Goal: Task Accomplishment & Management: Complete application form

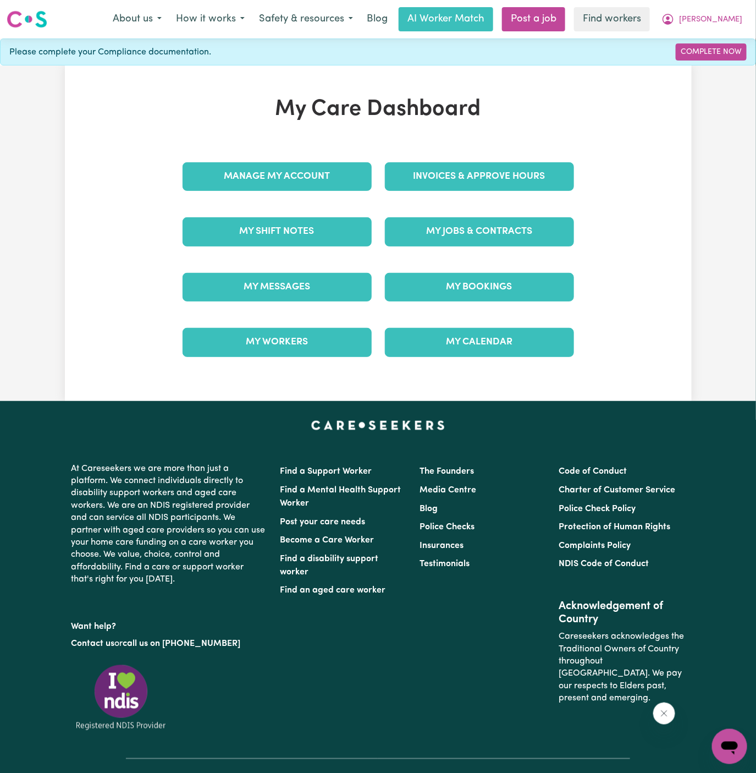
click at [443, 246] on div "My Jobs & Contracts" at bounding box center [479, 231] width 202 height 55
click at [485, 233] on link "My Jobs & Contracts" at bounding box center [479, 231] width 189 height 29
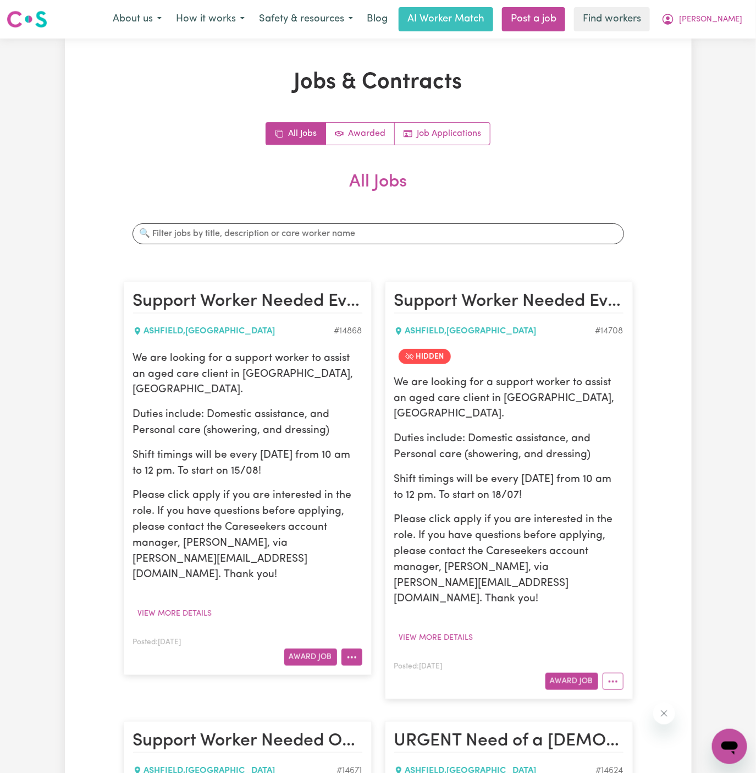
click at [354, 652] on icon "More options" at bounding box center [352, 657] width 11 height 11
click at [394, 671] on link "Hide Job" at bounding box center [385, 682] width 87 height 22
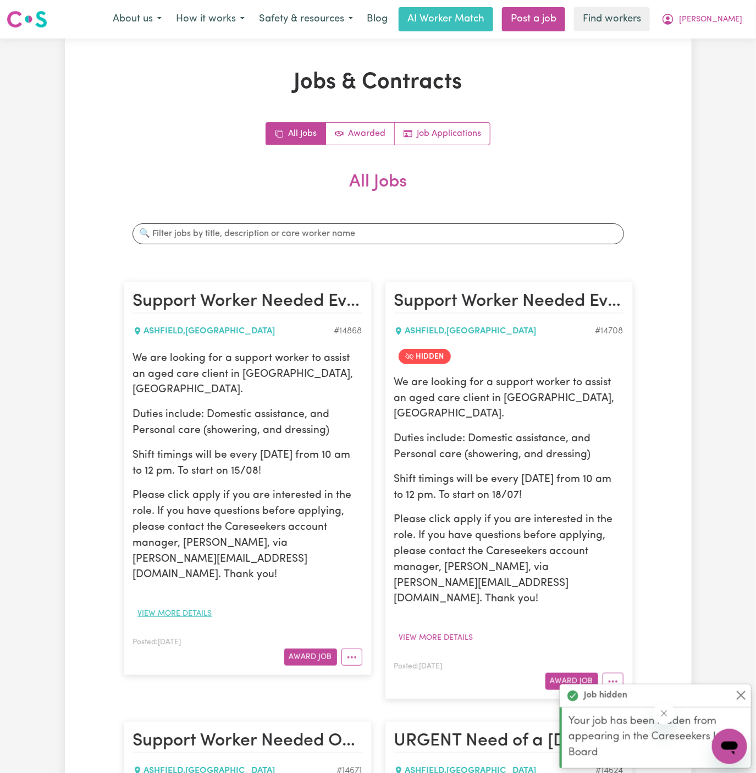
click at [207, 605] on button "View more details" at bounding box center [175, 613] width 84 height 17
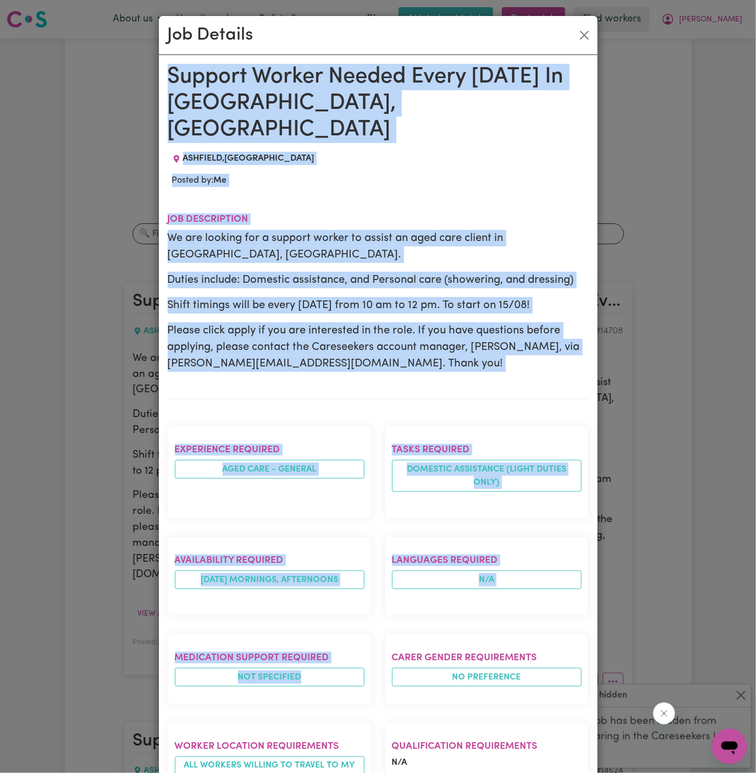
drag, startPoint x: 171, startPoint y: 72, endPoint x: 283, endPoint y: 679, distance: 617.4
click at [283, 679] on div "Support Worker Needed Every Friday In Ashfield, NSW ASHFIELD , New South Wales …" at bounding box center [378, 582] width 421 height 1036
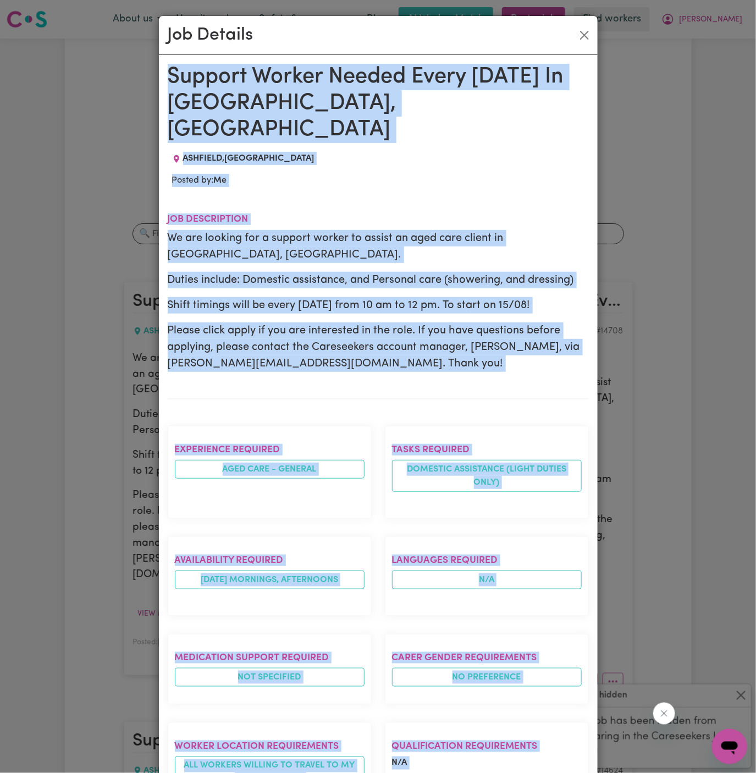
scroll to position [304, 0]
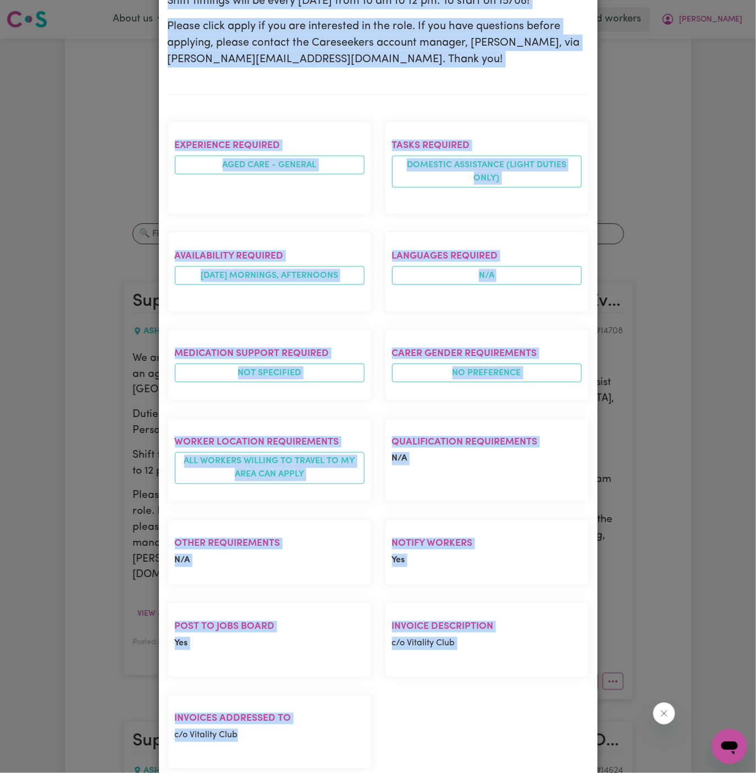
copy div "Support Worker Needed Every Friday In Ashfield, NSW ASHFIELD , New South Wales …"
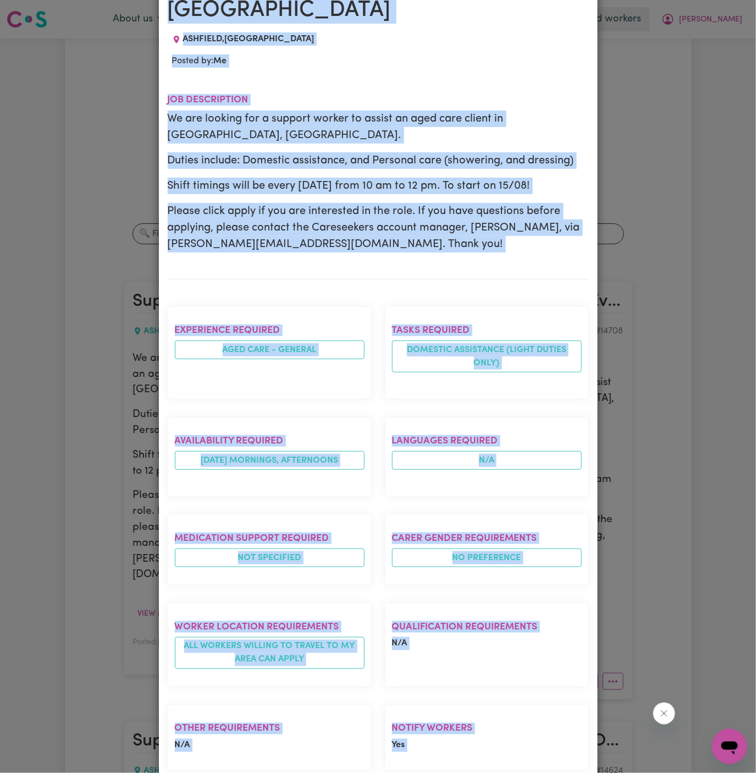
scroll to position [0, 0]
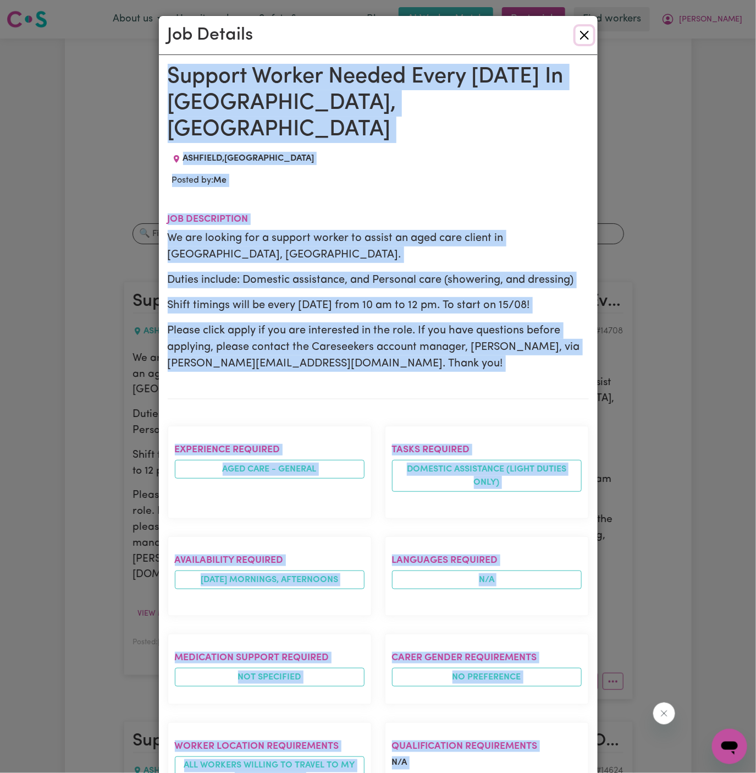
click at [586, 39] on button "Close" at bounding box center [585, 35] width 18 height 18
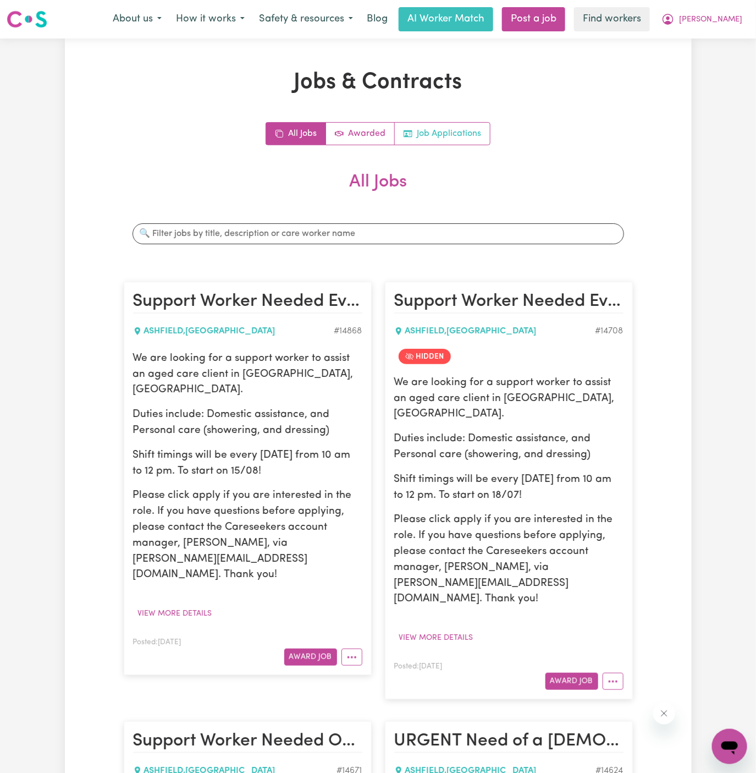
click at [463, 136] on link "Job Applications" at bounding box center [442, 134] width 95 height 22
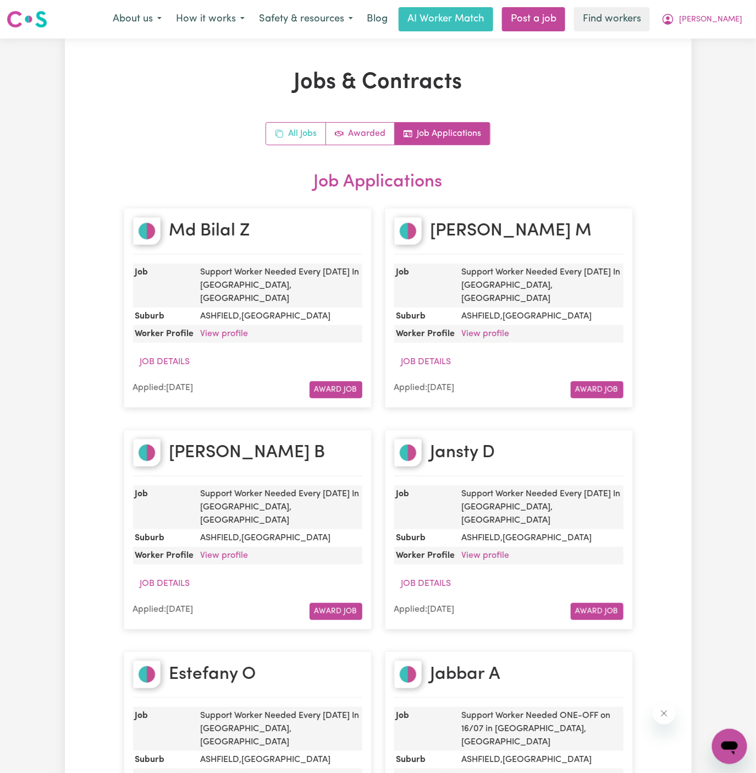
click at [295, 132] on link "All Jobs" at bounding box center [296, 134] width 60 height 22
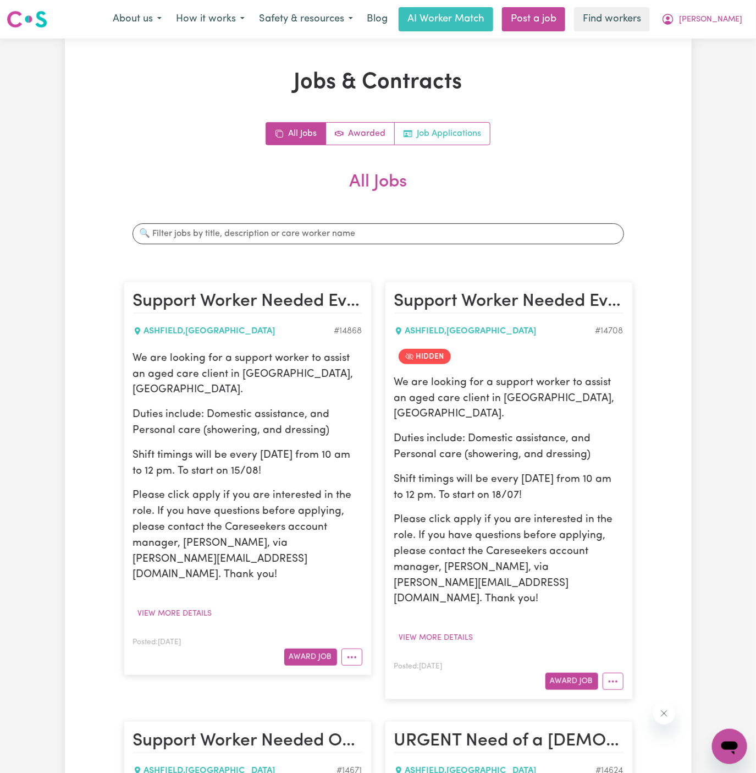
click at [455, 130] on link "Job Applications" at bounding box center [442, 134] width 95 height 22
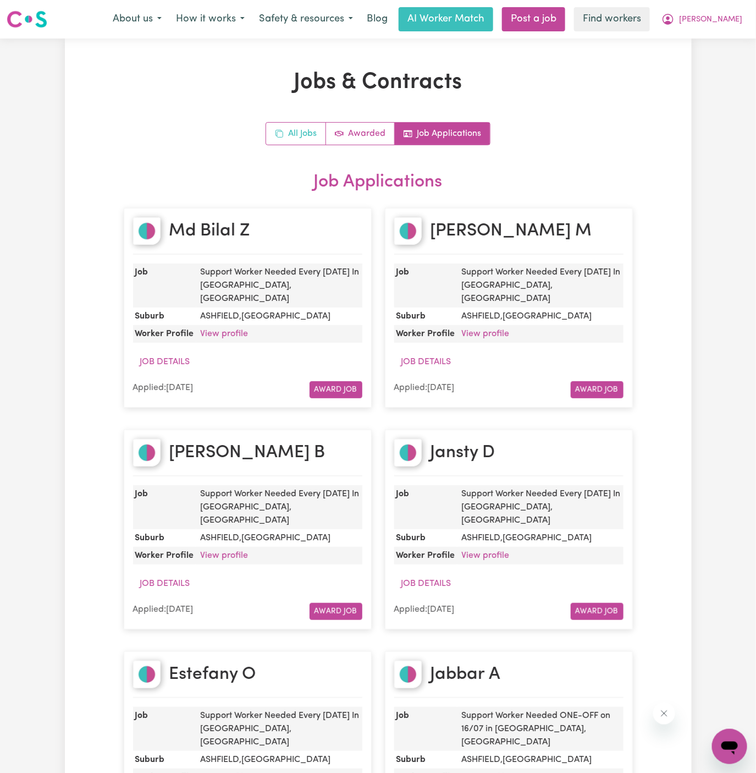
click at [298, 131] on link "All Jobs" at bounding box center [296, 134] width 60 height 22
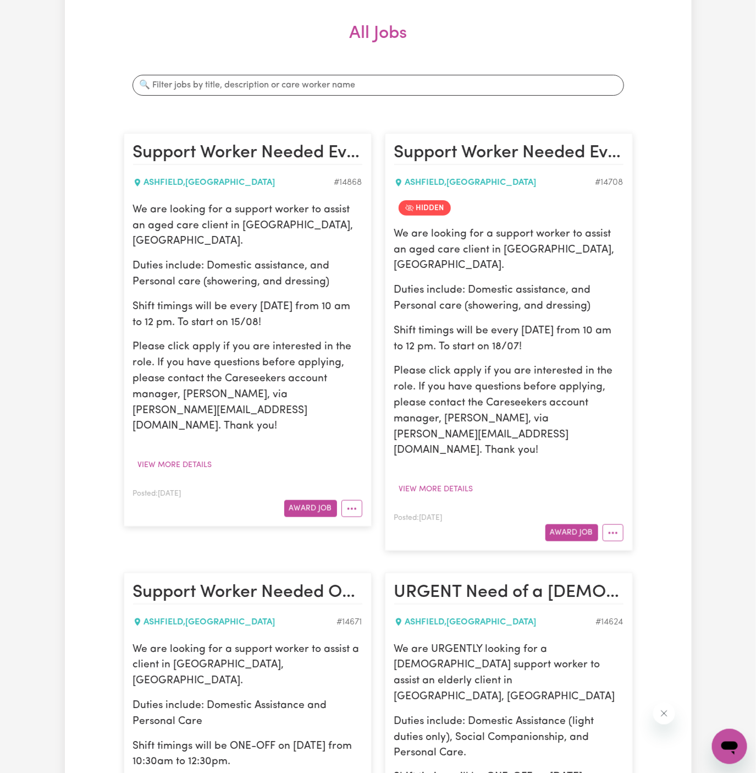
scroll to position [199, 0]
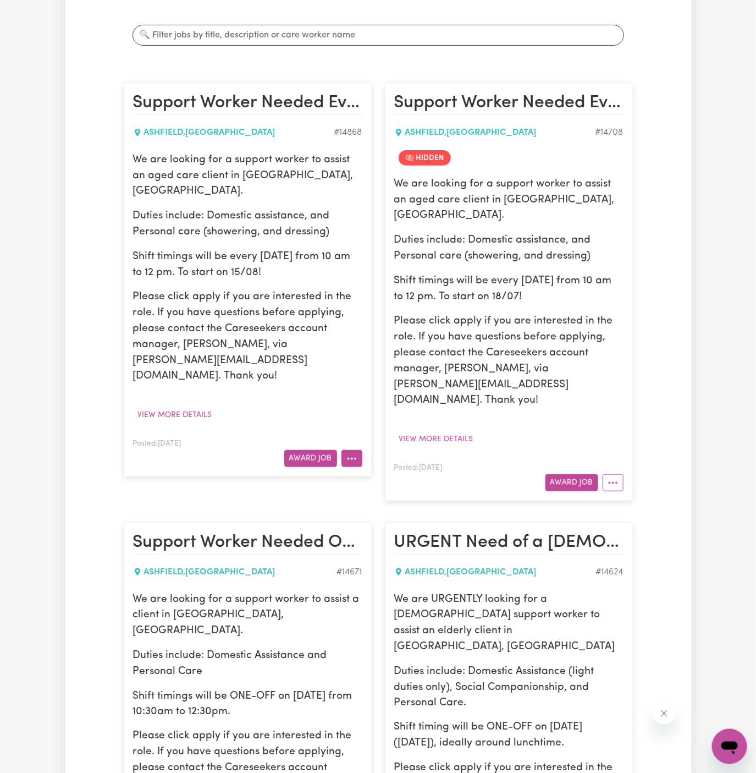
click at [351, 453] on icon "More options" at bounding box center [352, 458] width 11 height 11
click at [387, 472] on link "Hide Job" at bounding box center [385, 483] width 87 height 22
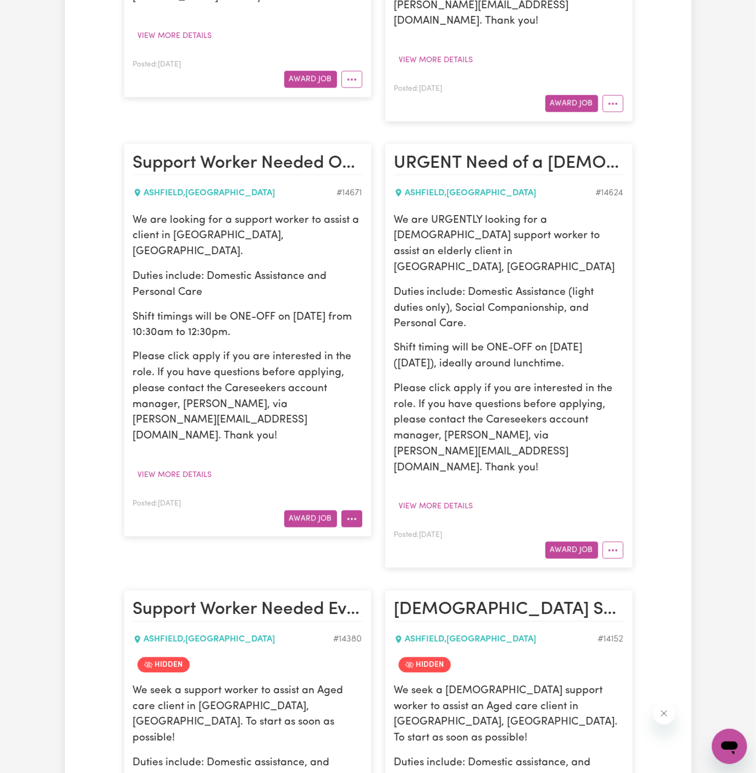
click at [359, 510] on button "More options" at bounding box center [352, 518] width 21 height 17
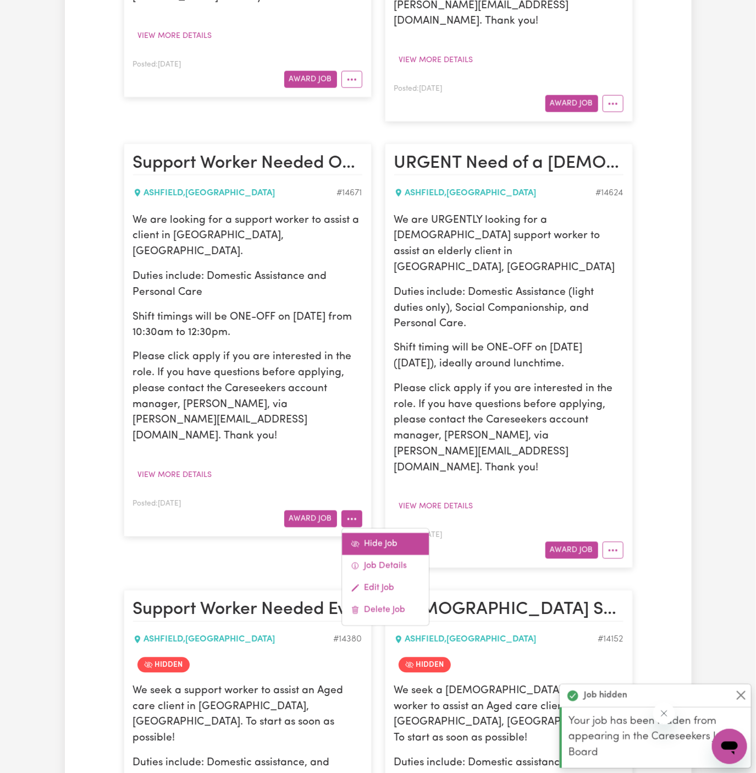
click at [391, 533] on link "Hide Job" at bounding box center [385, 544] width 87 height 22
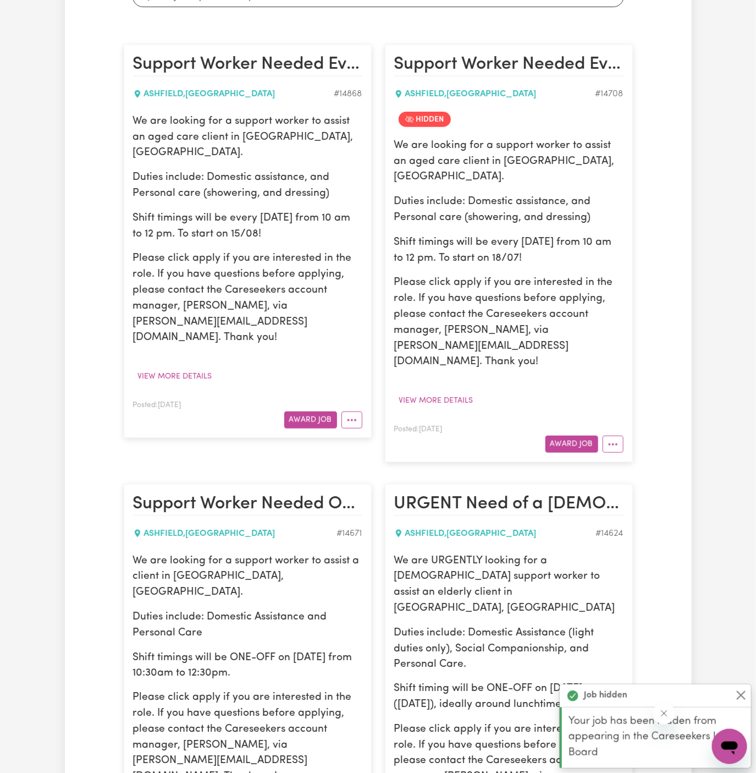
scroll to position [0, 0]
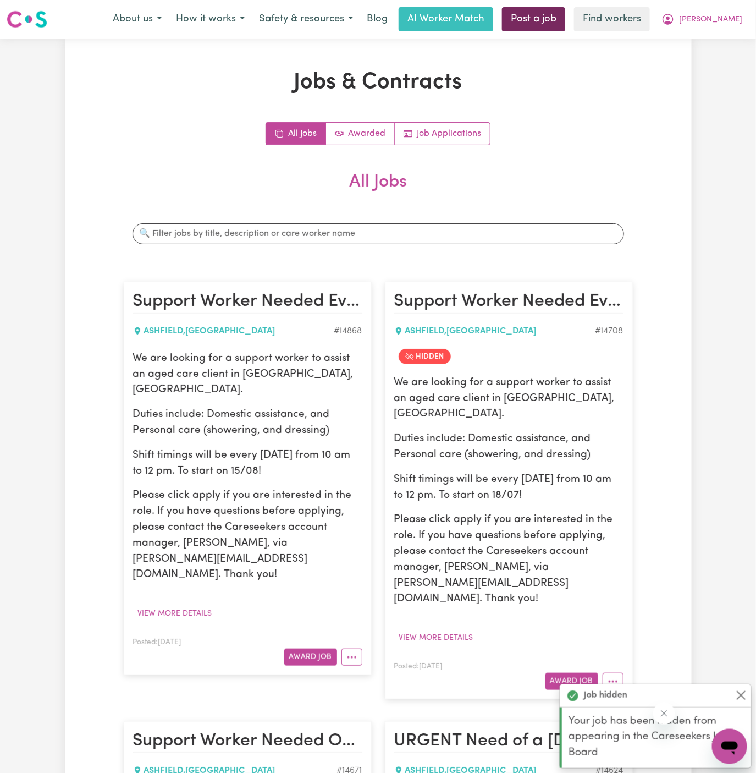
click at [565, 29] on link "Post a job" at bounding box center [533, 19] width 63 height 24
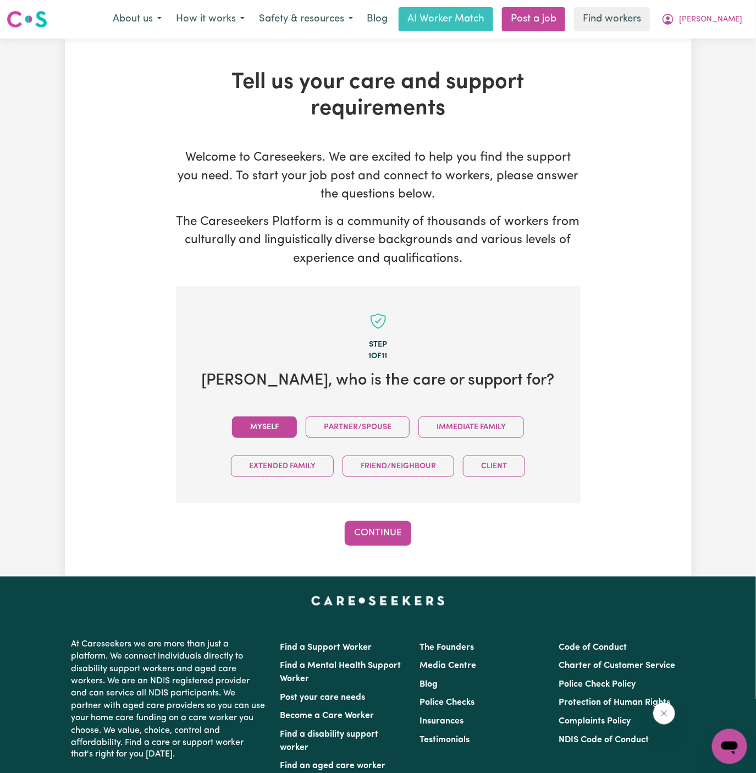
click at [270, 426] on button "Myself" at bounding box center [264, 426] width 65 height 21
click at [380, 521] on button "Continue" at bounding box center [378, 533] width 67 height 24
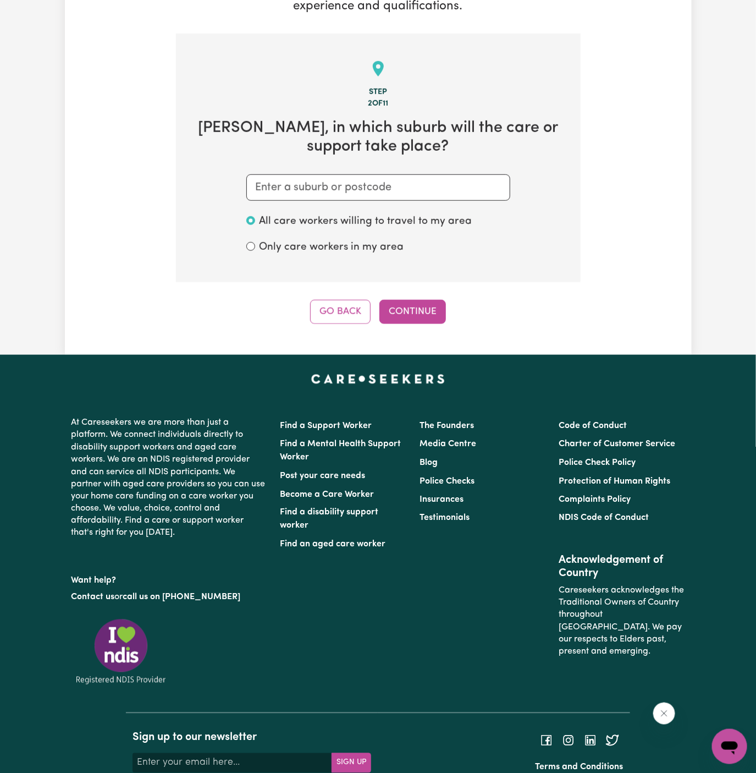
scroll to position [285, 0]
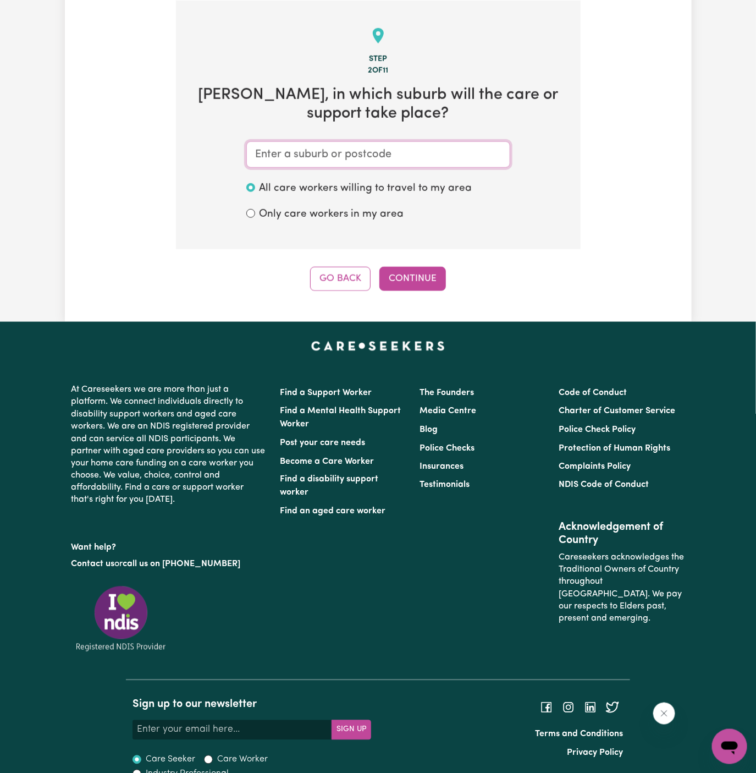
click at [398, 157] on input "text" at bounding box center [378, 154] width 264 height 26
paste input "Ashfield"
type input "Ashfield"
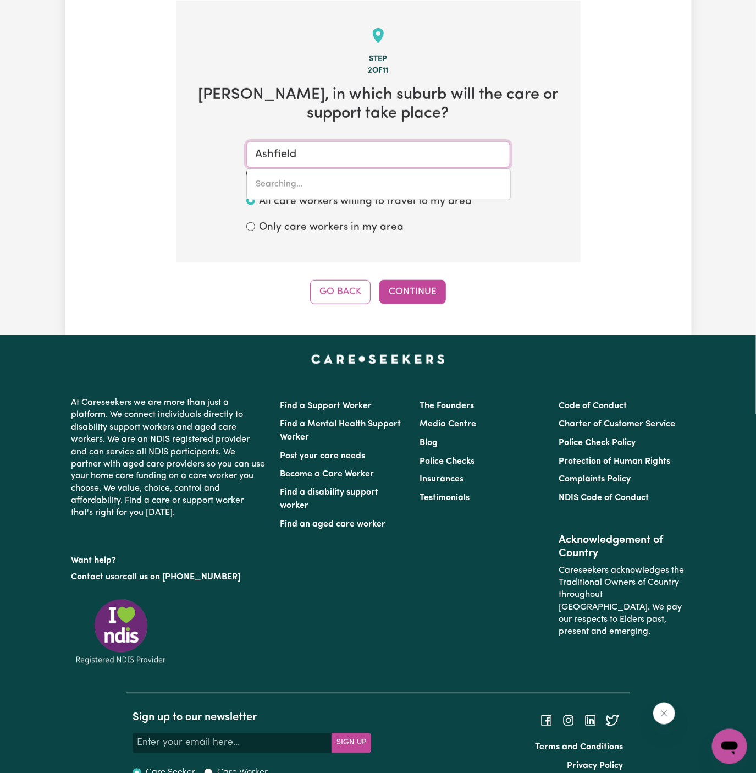
type input "Ashfield, New South Wales, 2131"
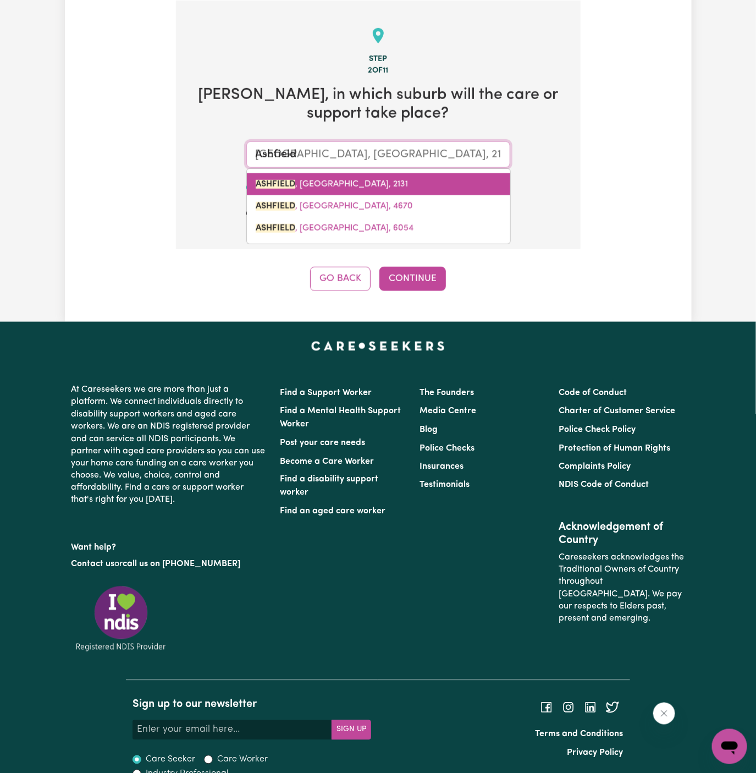
click at [361, 182] on span "ASHFIELD , New South Wales, 2131" at bounding box center [332, 184] width 152 height 9
type input "ASHFIELD, New South Wales, 2131"
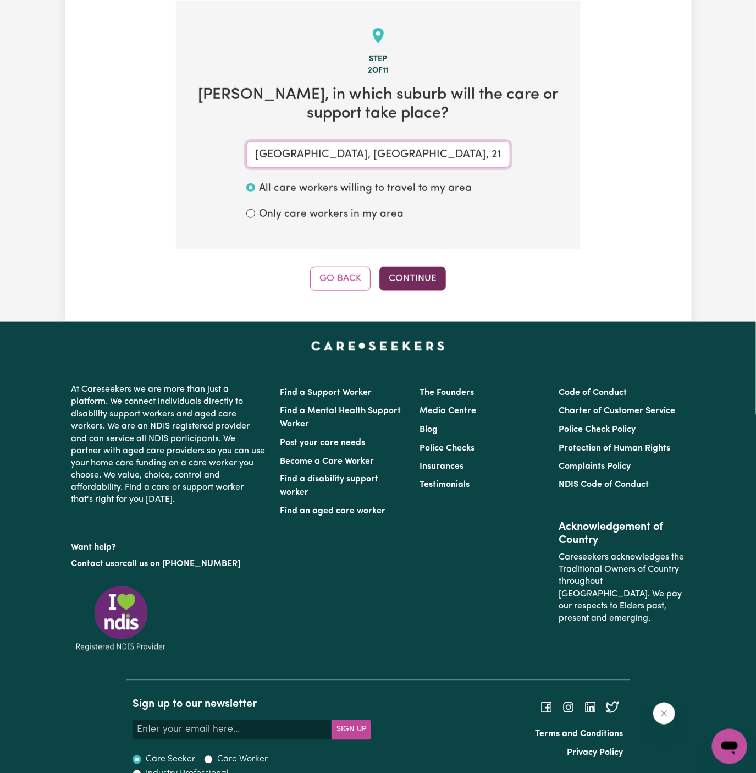
type input "ASHFIELD, New South Wales, 2131"
click at [424, 275] on button "Continue" at bounding box center [413, 279] width 67 height 24
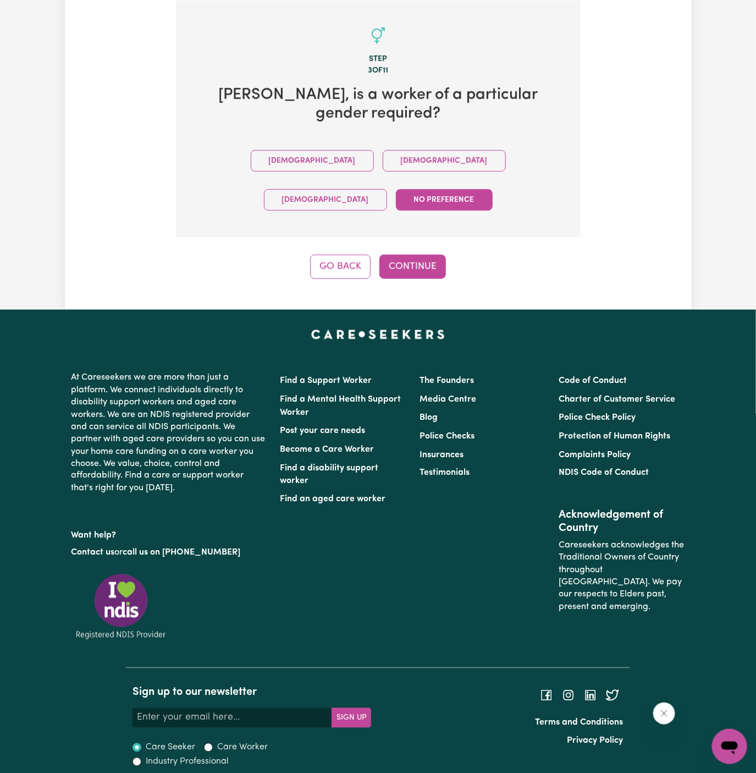
scroll to position [255, 0]
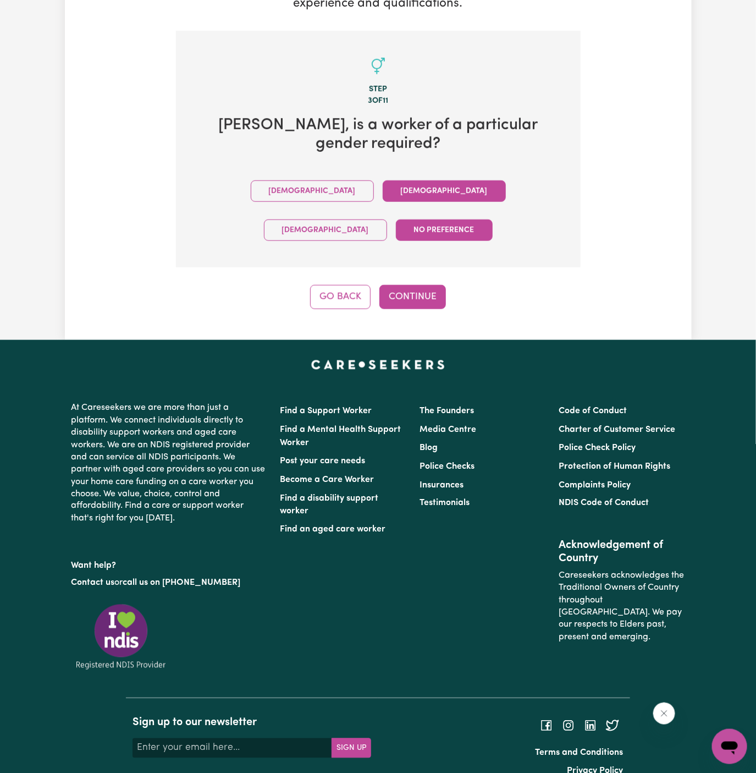
click at [383, 198] on button "Female" at bounding box center [444, 190] width 123 height 21
click at [422, 285] on button "Continue" at bounding box center [413, 297] width 67 height 24
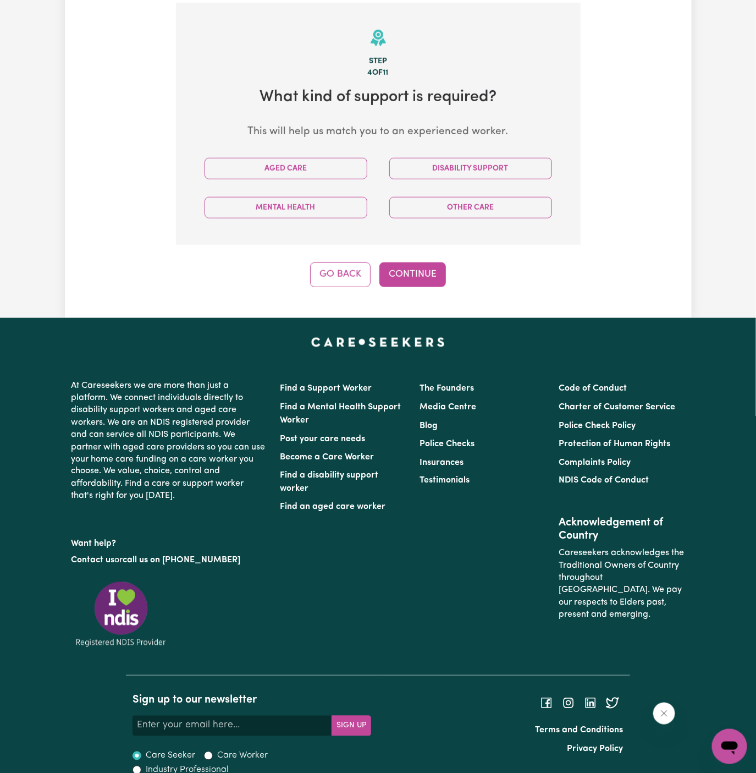
scroll to position [285, 0]
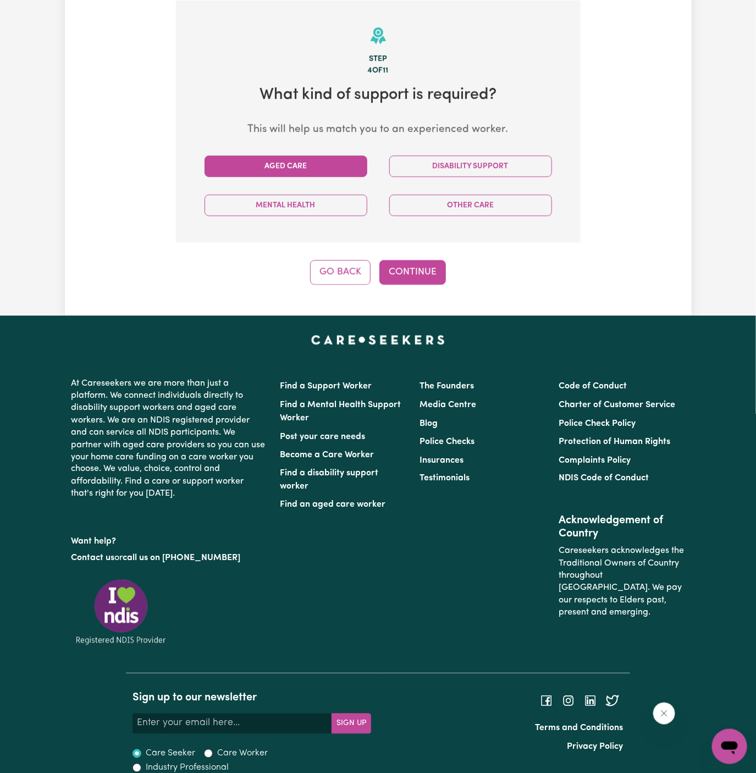
click at [327, 171] on button "Aged Care" at bounding box center [286, 166] width 163 height 21
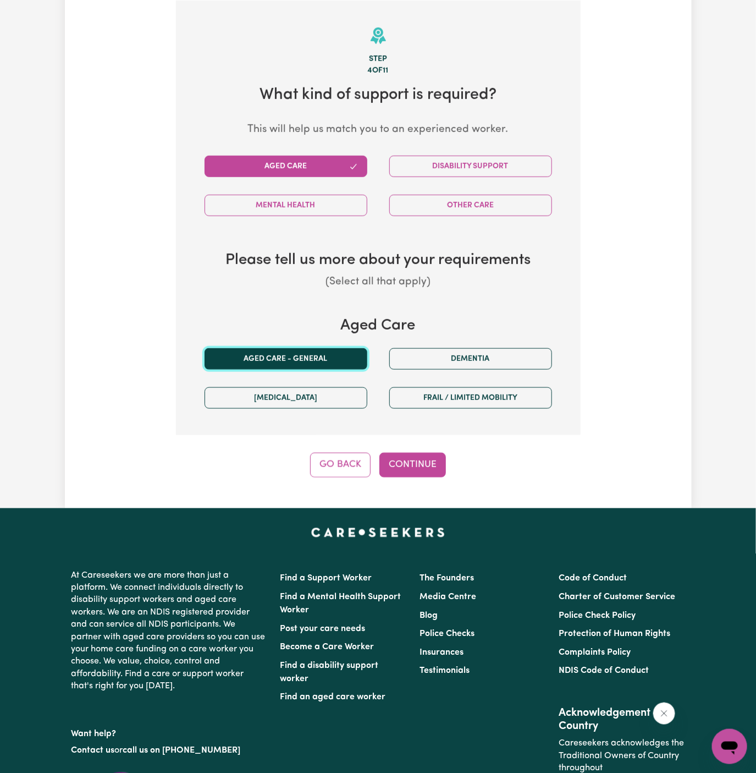
click at [303, 364] on button "Aged care - General" at bounding box center [286, 358] width 163 height 21
click at [414, 458] on button "Continue" at bounding box center [413, 465] width 67 height 24
select select "AGED_HOME_CARE"
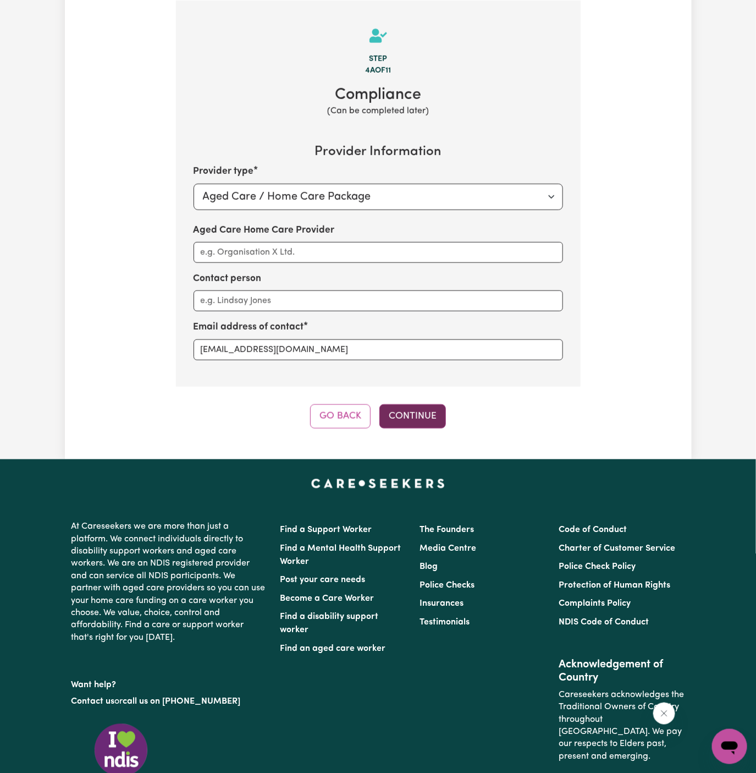
click at [426, 412] on button "Continue" at bounding box center [413, 416] width 67 height 24
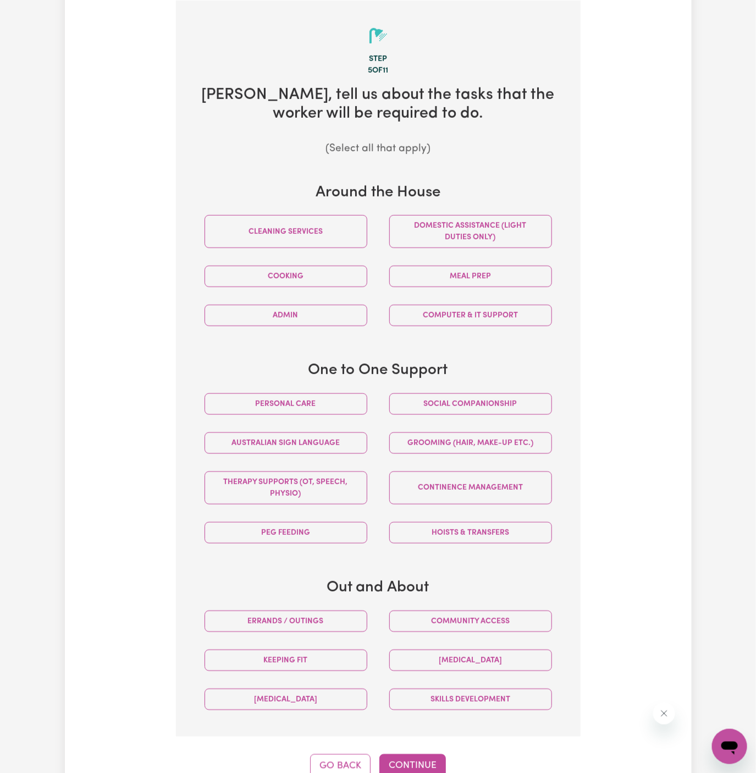
click at [561, 236] on div "Domestic assistance (light duties only)" at bounding box center [470, 231] width 185 height 51
click at [502, 235] on button "Domestic assistance (light duties only)" at bounding box center [470, 231] width 163 height 33
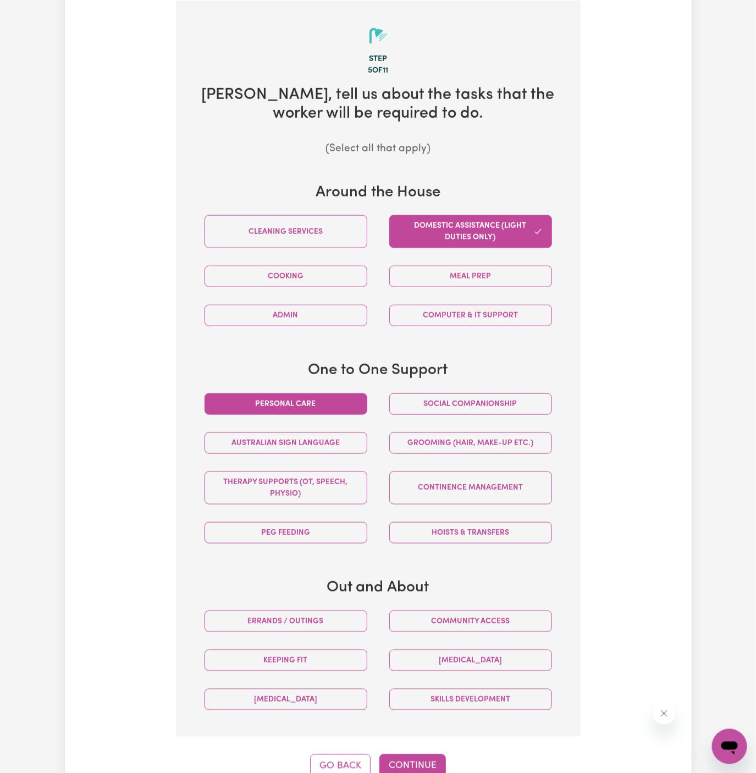
click at [338, 395] on button "Personal care" at bounding box center [286, 403] width 163 height 21
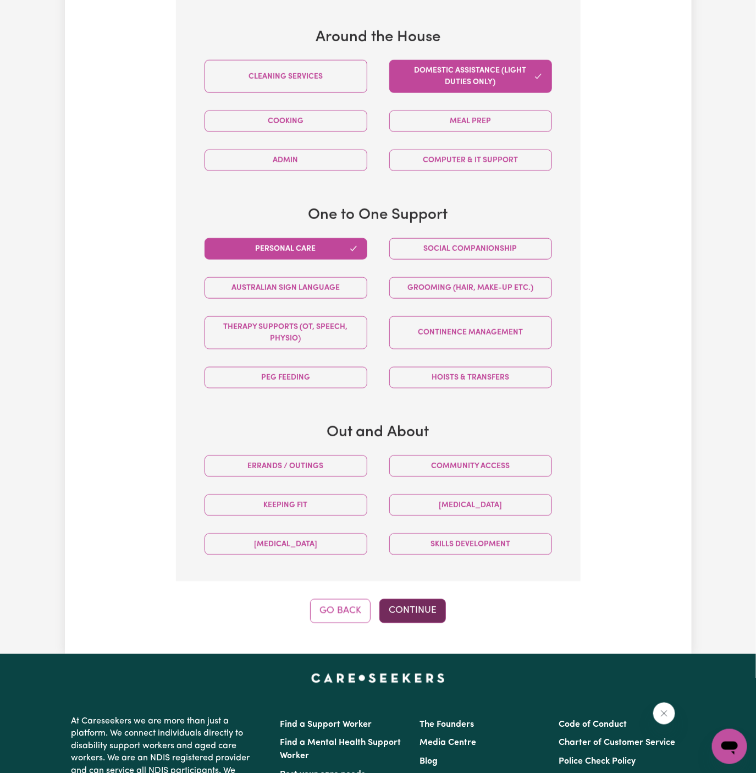
click at [425, 613] on button "Continue" at bounding box center [413, 611] width 67 height 24
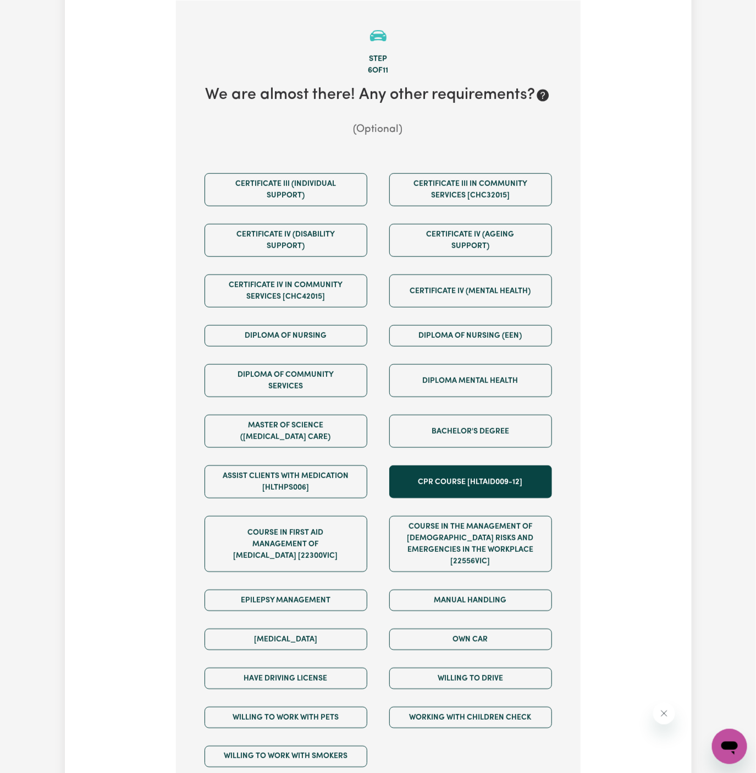
scroll to position [480, 0]
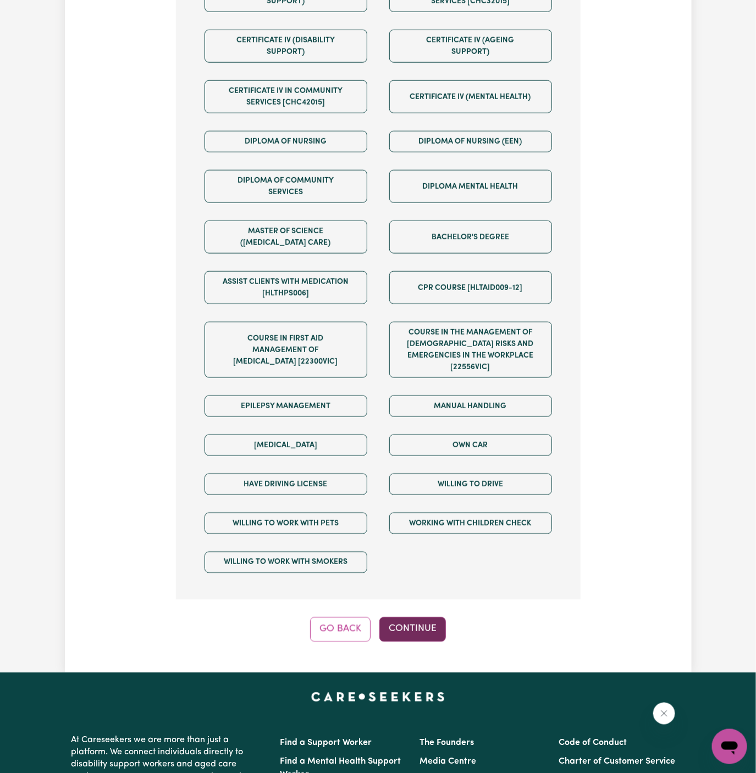
click at [413, 617] on button "Continue" at bounding box center [413, 629] width 67 height 24
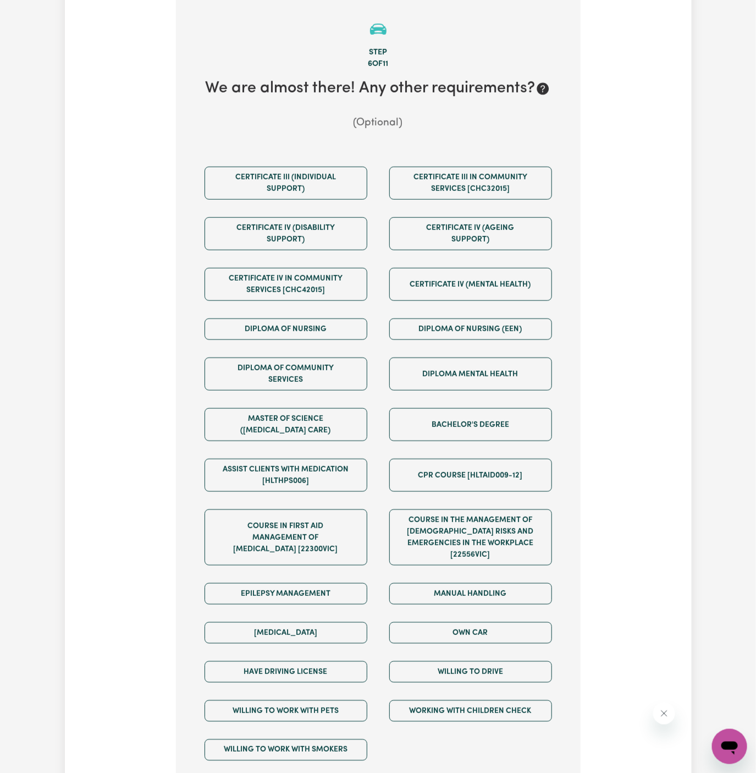
scroll to position [285, 0]
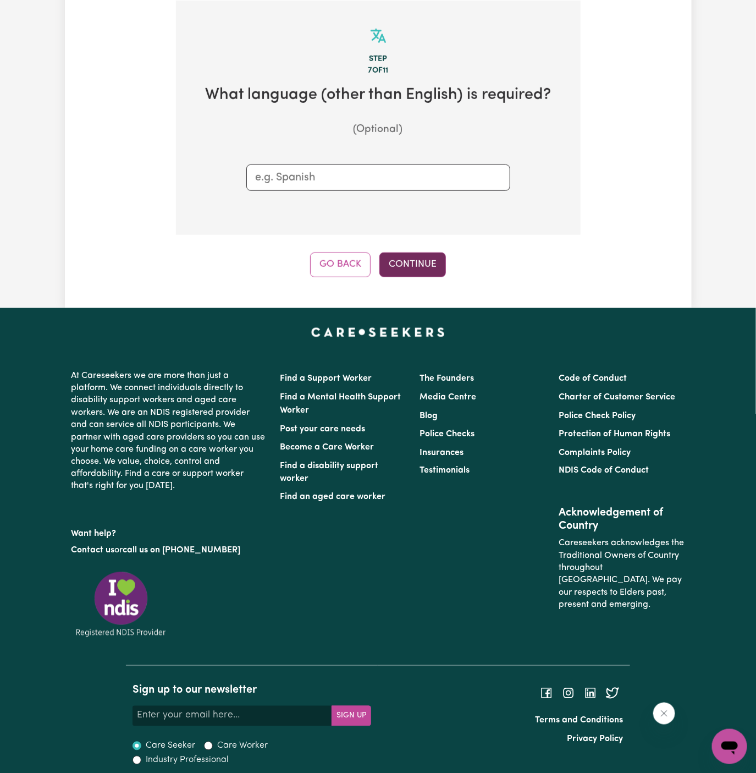
click at [402, 276] on button "Continue" at bounding box center [413, 264] width 67 height 24
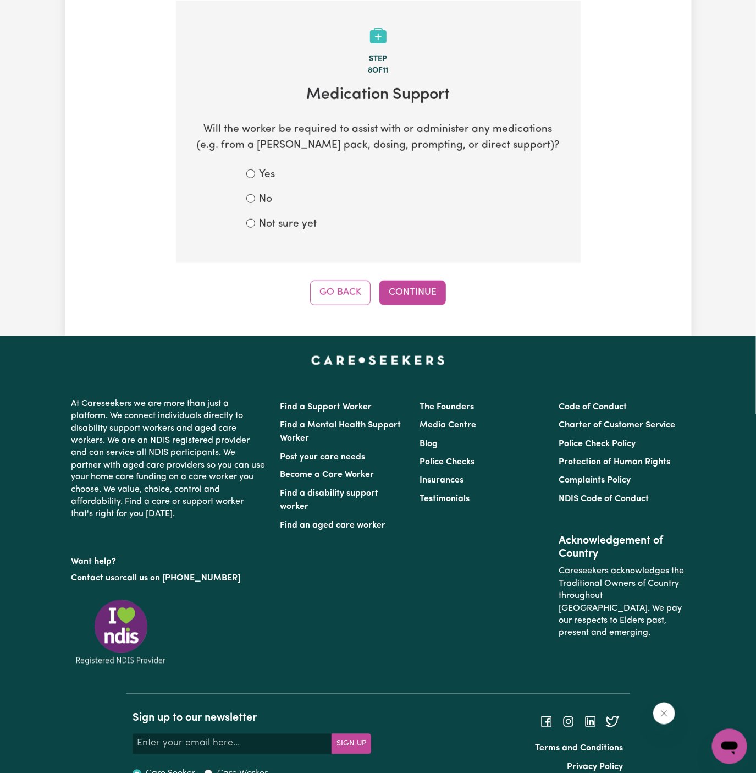
click at [285, 217] on label "Not sure yet" at bounding box center [289, 225] width 58 height 16
click at [255, 219] on input "Not sure yet" at bounding box center [250, 223] width 9 height 9
radio input "true"
click at [404, 289] on button "Continue" at bounding box center [413, 293] width 67 height 24
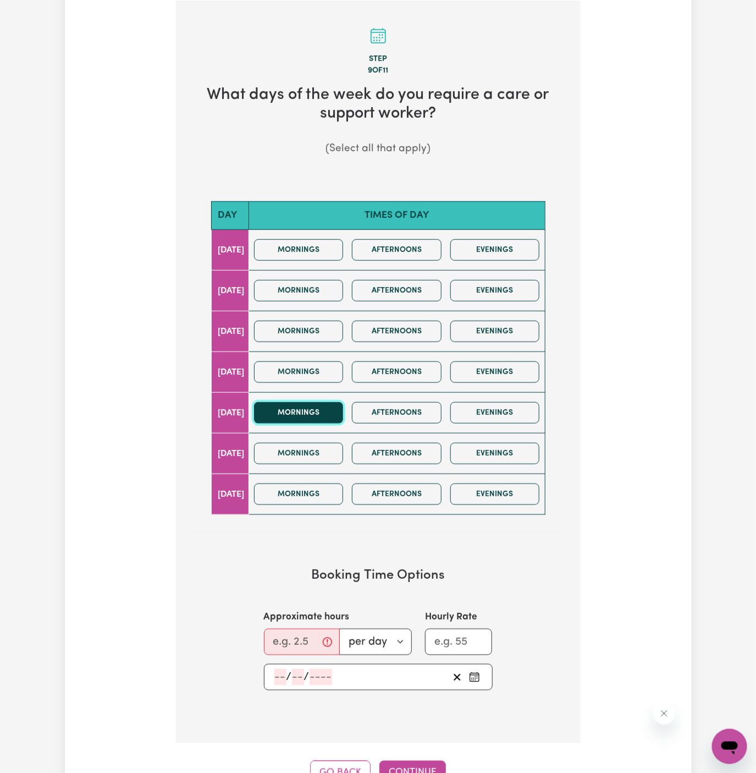
click at [328, 407] on button "Mornings" at bounding box center [299, 412] width 90 height 21
click at [338, 649] on input "Approximate hours" at bounding box center [302, 642] width 76 height 26
drag, startPoint x: 338, startPoint y: 649, endPoint x: 287, endPoint y: 639, distance: 52.6
click at [287, 639] on input "Approximate hours" at bounding box center [302, 642] width 76 height 26
type input "2"
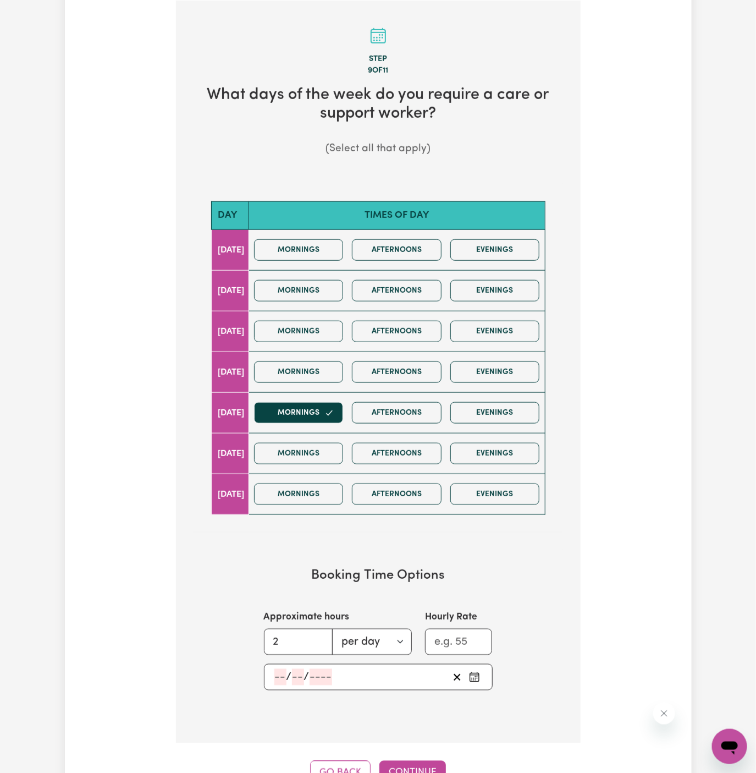
click at [276, 669] on input "number" at bounding box center [280, 677] width 12 height 17
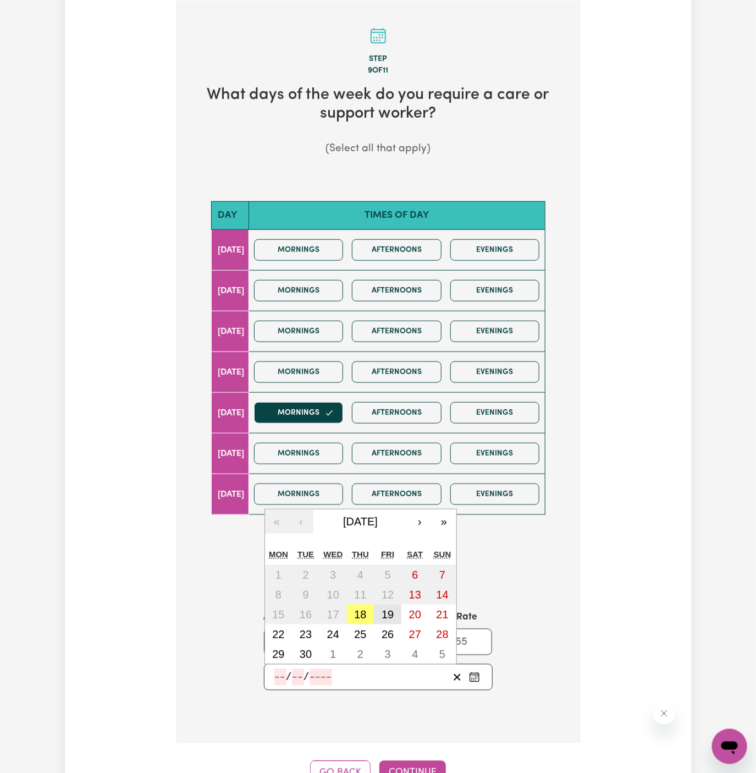
click at [391, 611] on abbr "19" at bounding box center [388, 614] width 12 height 12
type input "2025-09-19"
type input "19"
type input "9"
type input "2025"
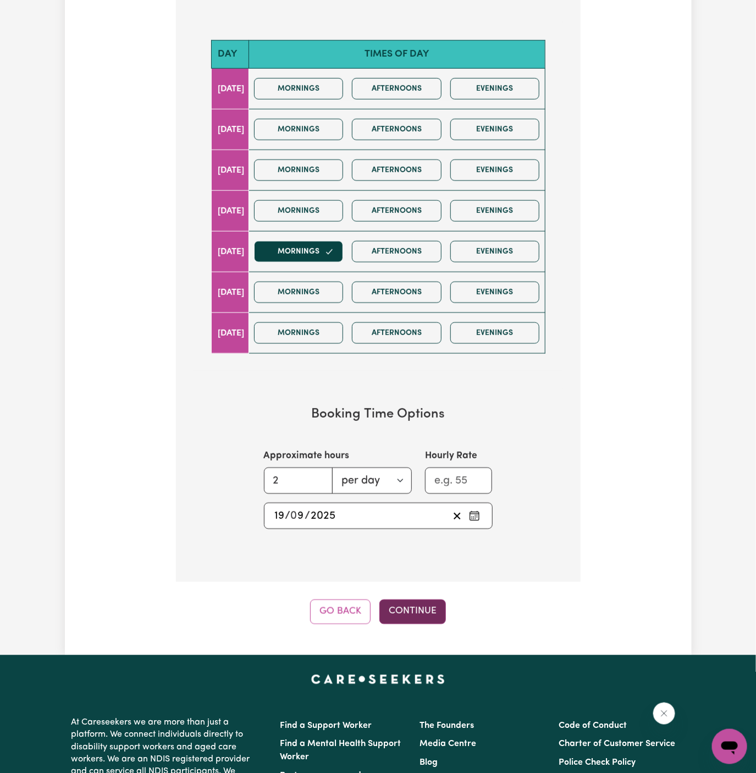
click at [407, 614] on button "Continue" at bounding box center [413, 612] width 67 height 24
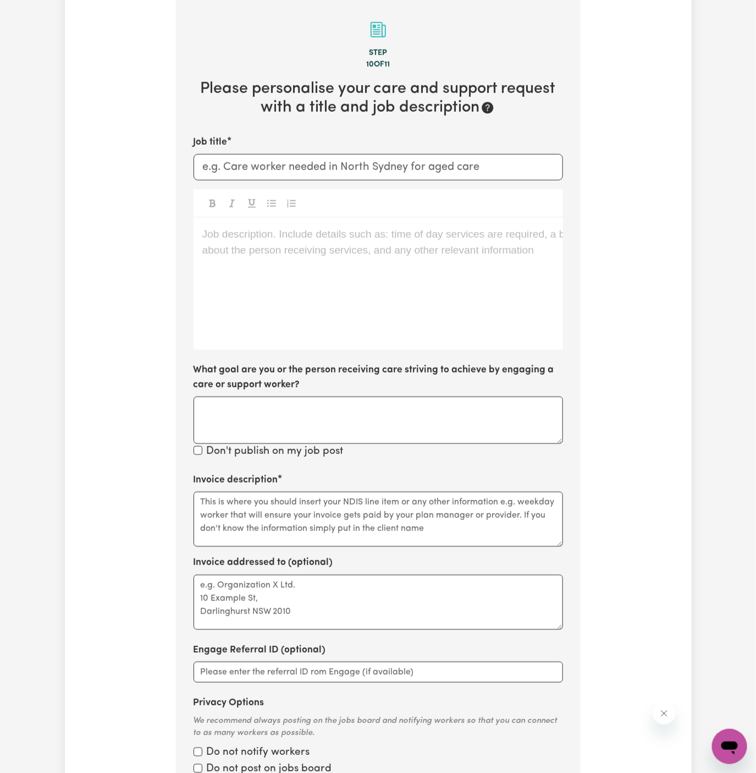
scroll to position [285, 0]
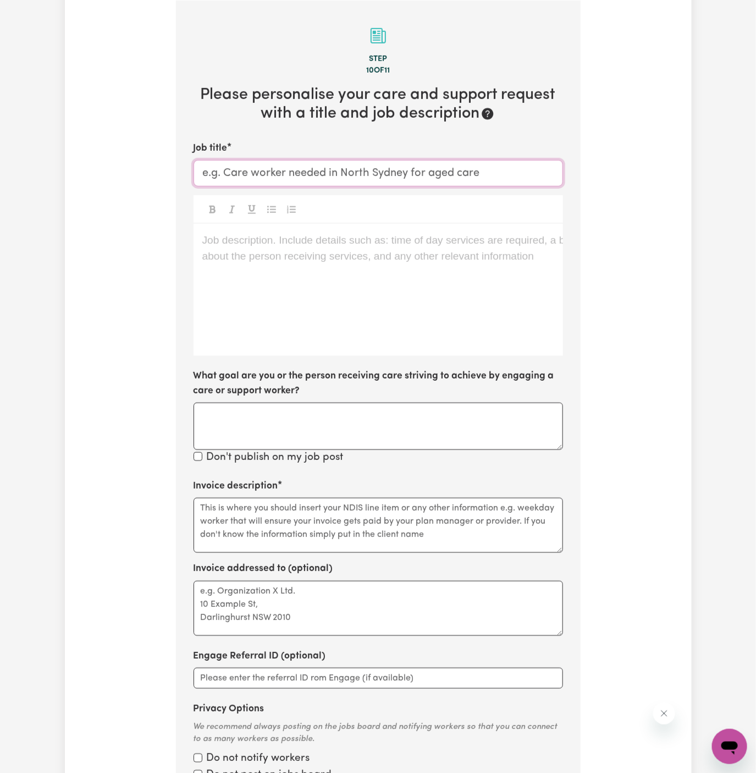
click at [318, 164] on input "Job title" at bounding box center [379, 173] width 370 height 26
paste input "Support Worker Needed Every Friday In Ashfield, NSW"
drag, startPoint x: 318, startPoint y: 164, endPoint x: 437, endPoint y: 169, distance: 118.9
click at [437, 169] on input "Female Support Worker Needed Every Friday In Ashfield, NSW" at bounding box center [379, 173] width 370 height 26
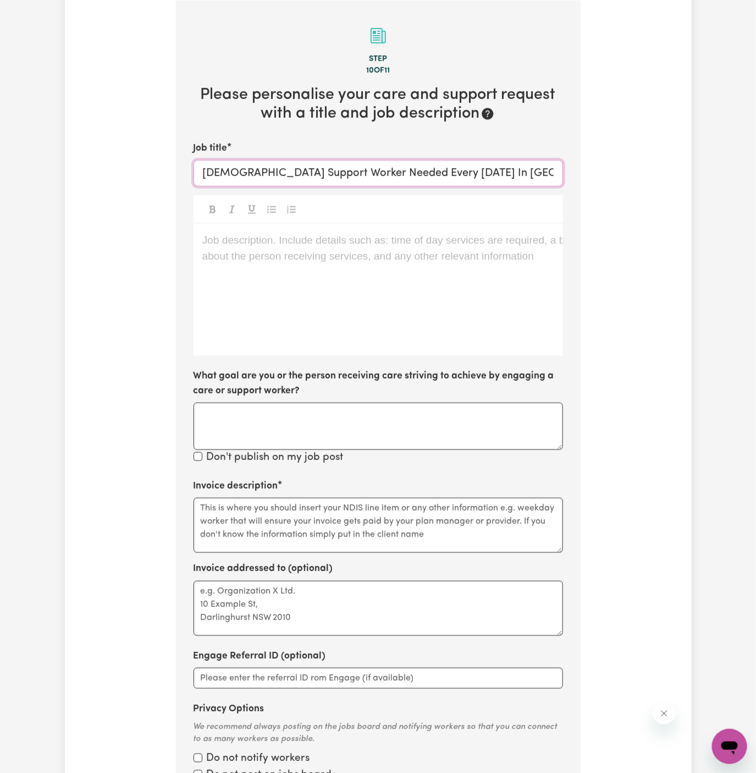
click at [437, 169] on input "Female Support Worker Needed Every Friday In Ashfield, NSW" at bounding box center [379, 173] width 370 height 26
click at [431, 168] on input "Female Support Worker Needed Every Friday In Ashfield, NSW" at bounding box center [379, 173] width 370 height 26
drag, startPoint x: 431, startPoint y: 180, endPoint x: 385, endPoint y: 177, distance: 46.4
click at [385, 177] on input "Female Support Worker Needed Every Friday In Ashfield, NSW" at bounding box center [379, 173] width 370 height 26
type input "Female Support Worker Needed In Ashfield, NSW"
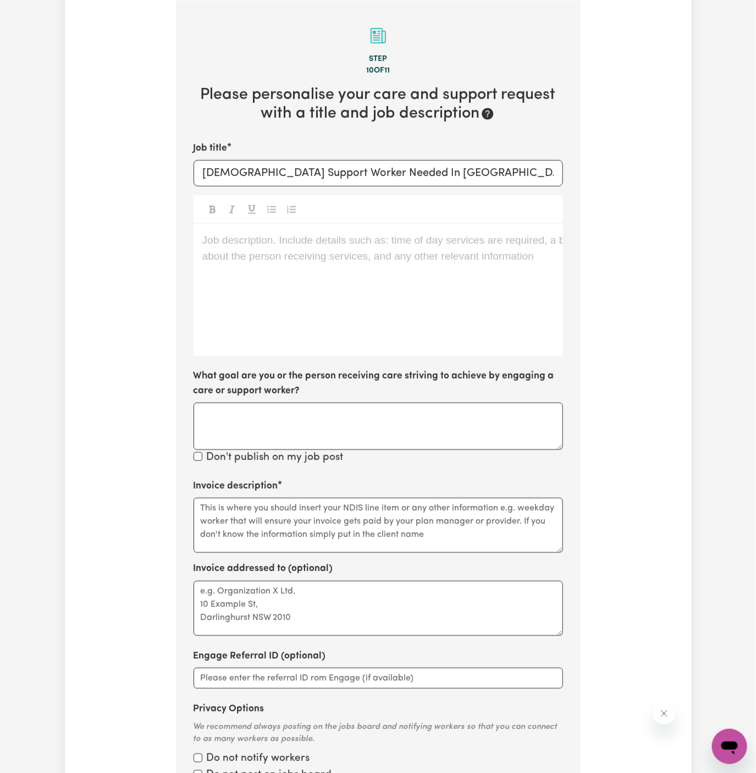
click at [328, 290] on div "Job description. Include details such as: time of day services are required, a …" at bounding box center [379, 290] width 370 height 132
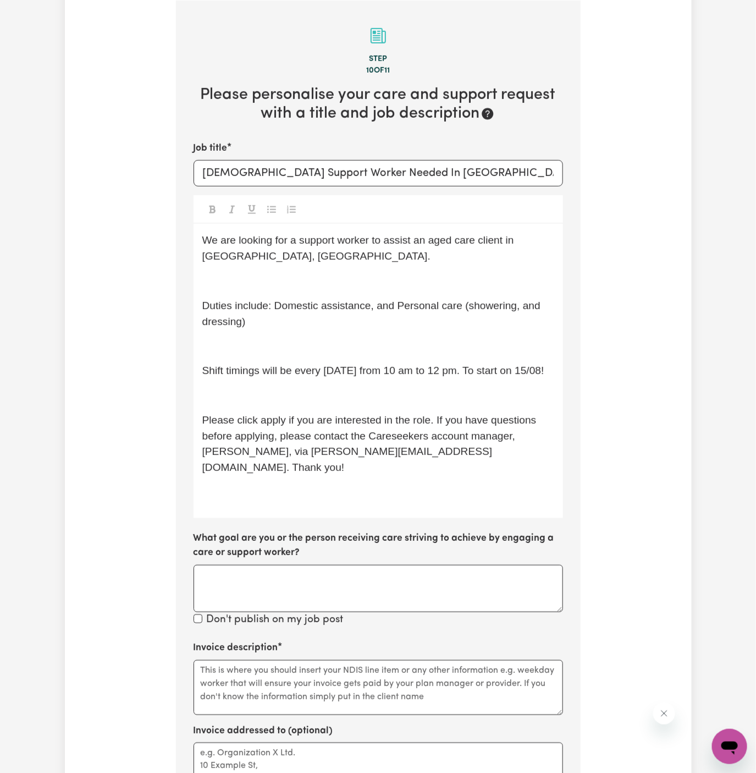
click at [328, 286] on p "﻿" at bounding box center [378, 281] width 352 height 16
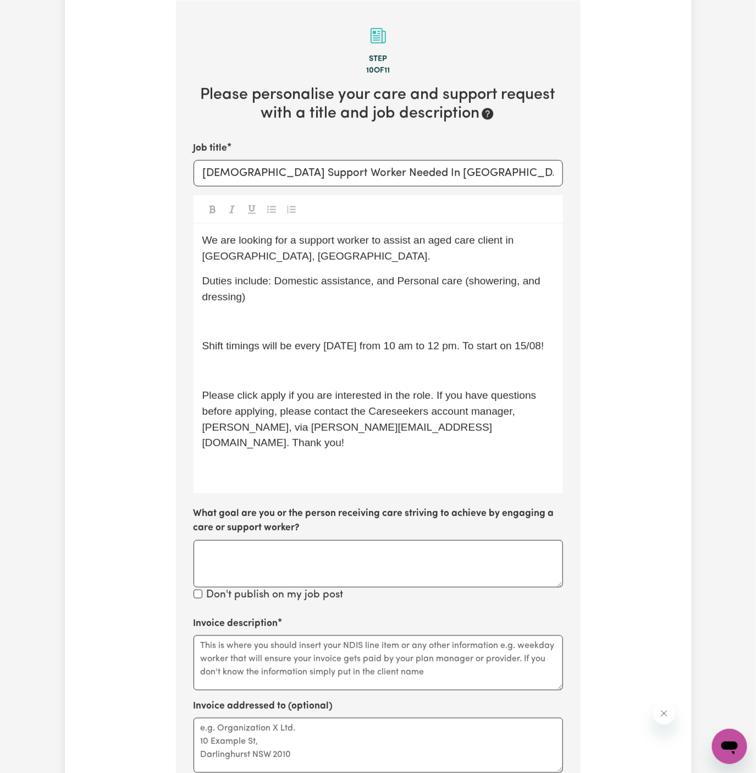
click at [324, 315] on p "﻿" at bounding box center [378, 322] width 352 height 16
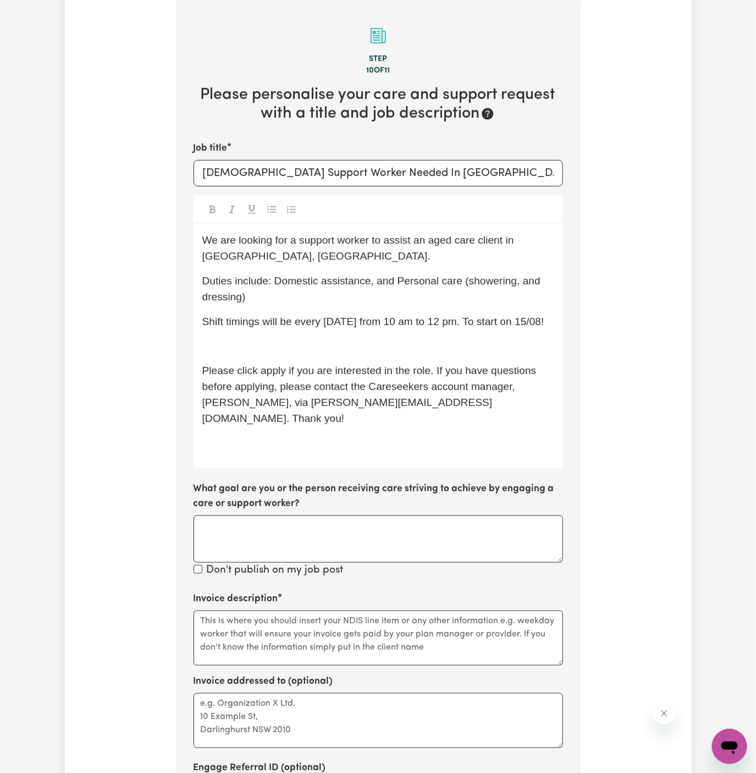
click at [321, 349] on p "﻿" at bounding box center [378, 346] width 352 height 16
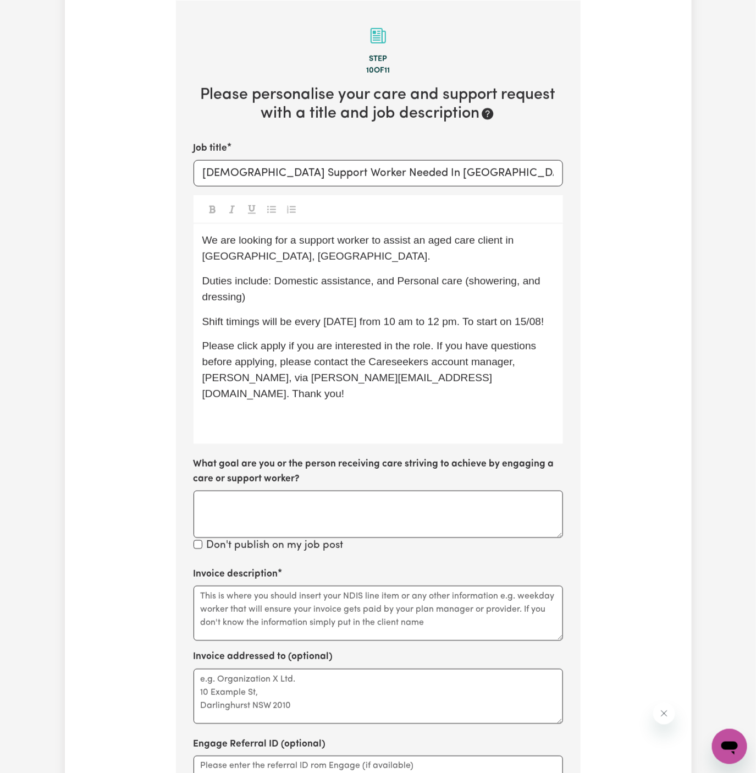
click at [378, 321] on span "Shift timings will be every Friday from 10 am to 12 pm. To start on 15/08!" at bounding box center [373, 322] width 342 height 12
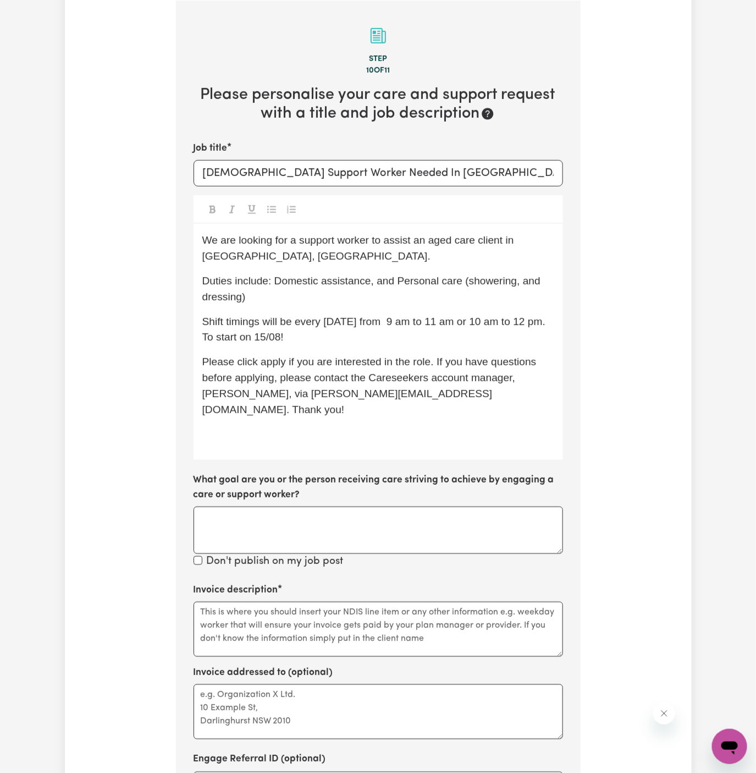
click at [513, 331] on p "Shift timings will be every Friday from 9 am to 11 am or 10 am to 12 pm. To sta…" at bounding box center [378, 330] width 352 height 32
drag, startPoint x: 239, startPoint y: 338, endPoint x: 307, endPoint y: 342, distance: 68.3
click at [307, 342] on p "Shift timings will be every Friday from 9 am to 11 am or 10 am to 12 pm. To sta…" at bounding box center [378, 330] width 352 height 32
click at [484, 288] on p "Duties include: Domestic assistance, and Personal care (showering, and dressing)" at bounding box center [378, 289] width 352 height 32
click at [496, 287] on p "Duties include: Domestic assistance, and Personal care (showering, and dressing)" at bounding box center [378, 289] width 352 height 32
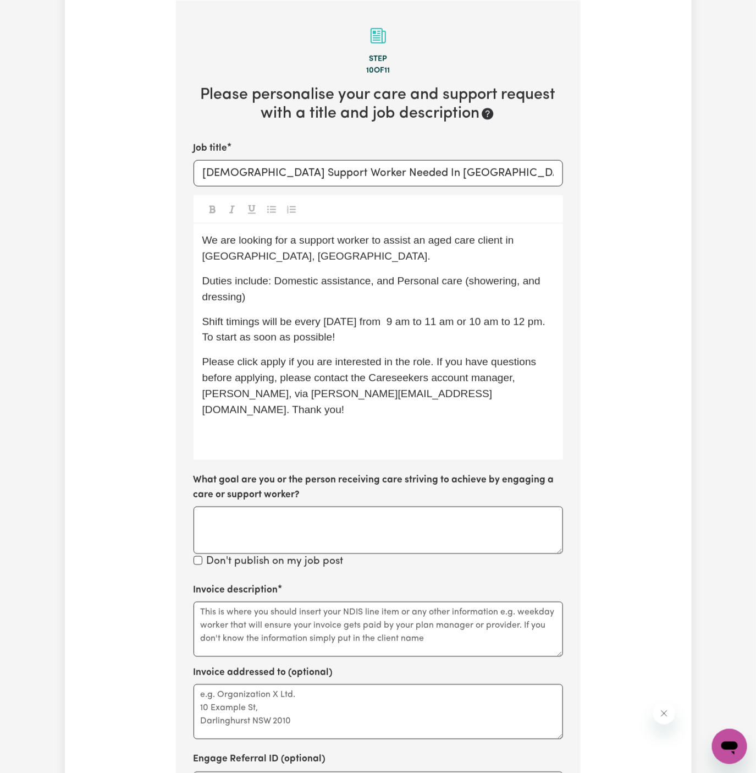
click at [487, 284] on span "Duties include: Domestic assistance, and Personal care (showering, and dressing)" at bounding box center [373, 289] width 342 height 28
click at [510, 316] on span "Shift timings will be every Friday from 9 am to 11 am or 10 am to 12 pm. To sta…" at bounding box center [375, 330] width 347 height 28
click at [277, 362] on span "Please click apply if you are interested in the role. If you have questions bef…" at bounding box center [370, 385] width 337 height 59
click at [327, 426] on p "﻿" at bounding box center [378, 434] width 352 height 16
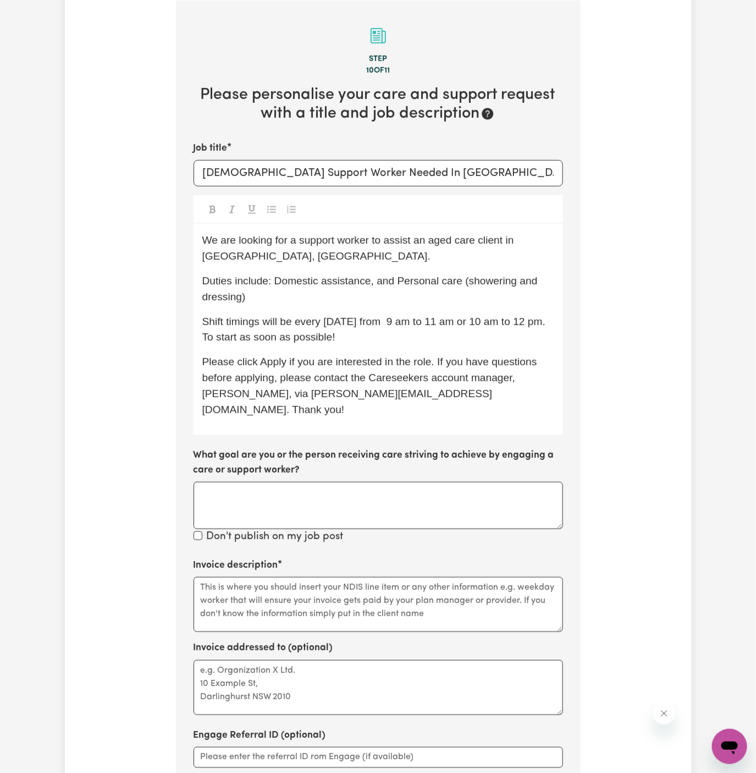
click at [319, 558] on div "Invoice description" at bounding box center [379, 595] width 370 height 74
click at [319, 581] on textarea "Invoice description" at bounding box center [379, 604] width 370 height 55
paste textarea "personal care and domestic assistance."
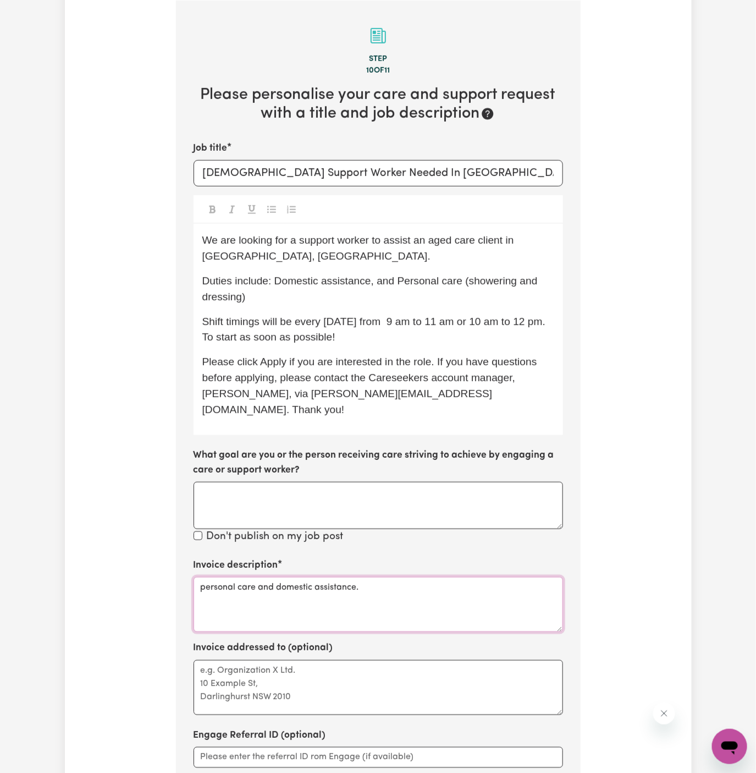
type textarea "personal care and domestic assistance."
click at [323, 660] on textarea "Invoice addressed to (optional)" at bounding box center [379, 687] width 370 height 55
paste textarea "Vitality Club"
type textarea "c/o Vitality Club"
click at [299, 239] on span "We are looking for a support worker to assist an aged care client in Ashfield, …" at bounding box center [359, 248] width 315 height 28
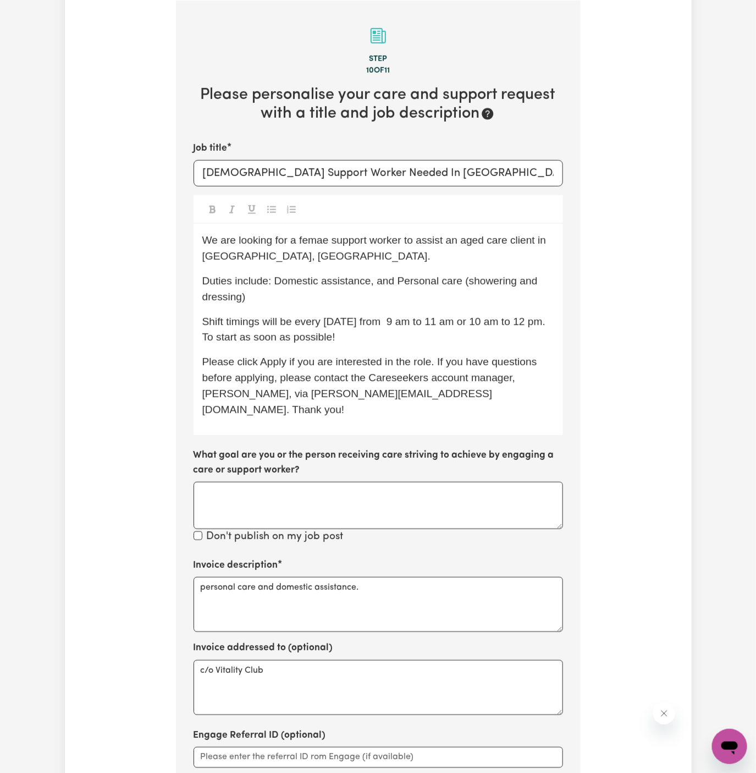
click at [299, 239] on span "We are looking for a femae support worker to assist an aged care client in Ashf…" at bounding box center [375, 248] width 347 height 28
click at [349, 304] on div "We are looking for female support worker to assist an aged care client in Ashfi…" at bounding box center [379, 329] width 370 height 211
click at [382, 305] on div "We are looking for a female support worker to assist an aged care client in Ash…" at bounding box center [379, 329] width 370 height 211
click at [422, 318] on span "Shift timings will be every Friday from 9 am to 11 am or 10 am to 12 pm. To sta…" at bounding box center [375, 330] width 347 height 28
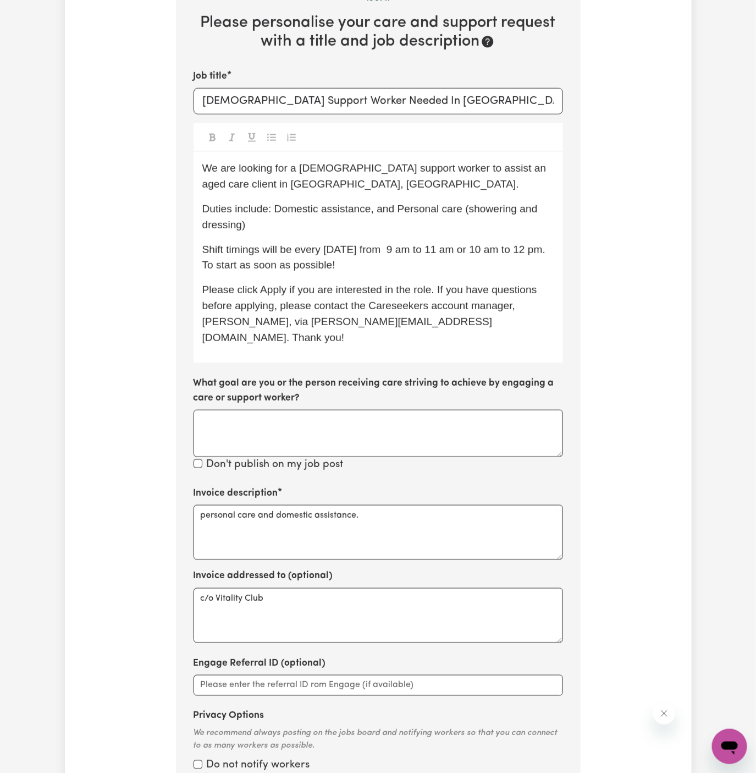
scroll to position [371, 0]
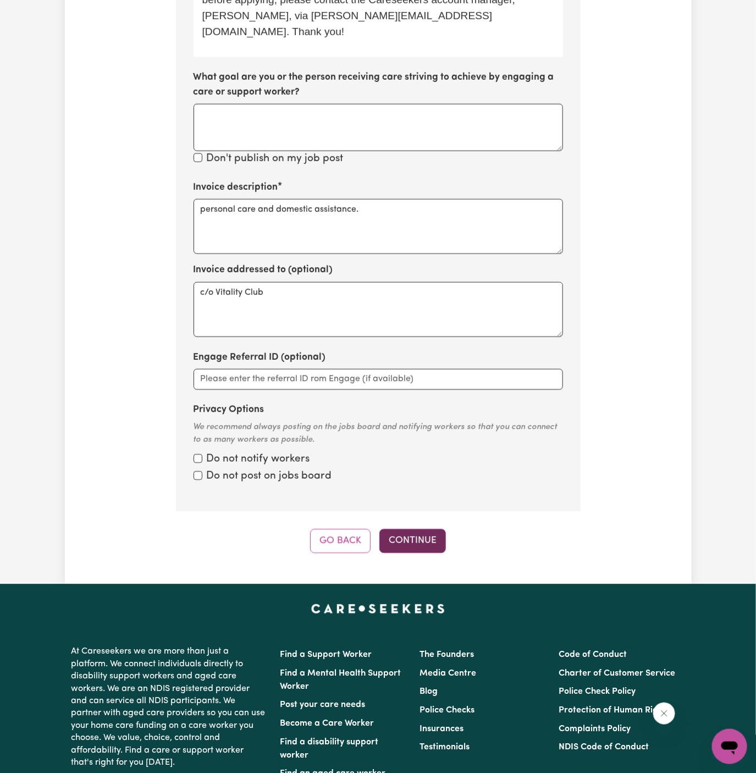
click at [423, 529] on button "Continue" at bounding box center [413, 541] width 67 height 24
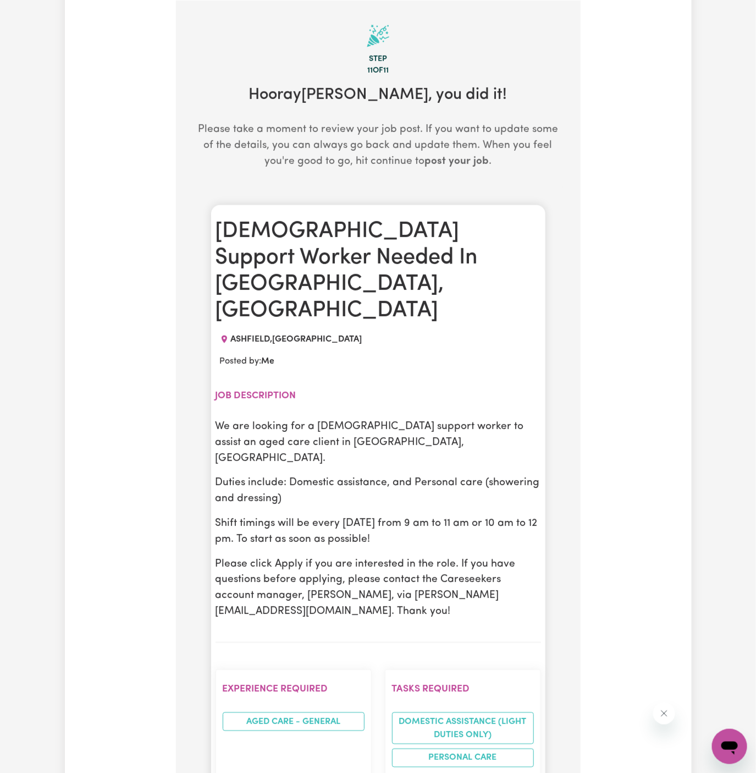
scroll to position [336, 0]
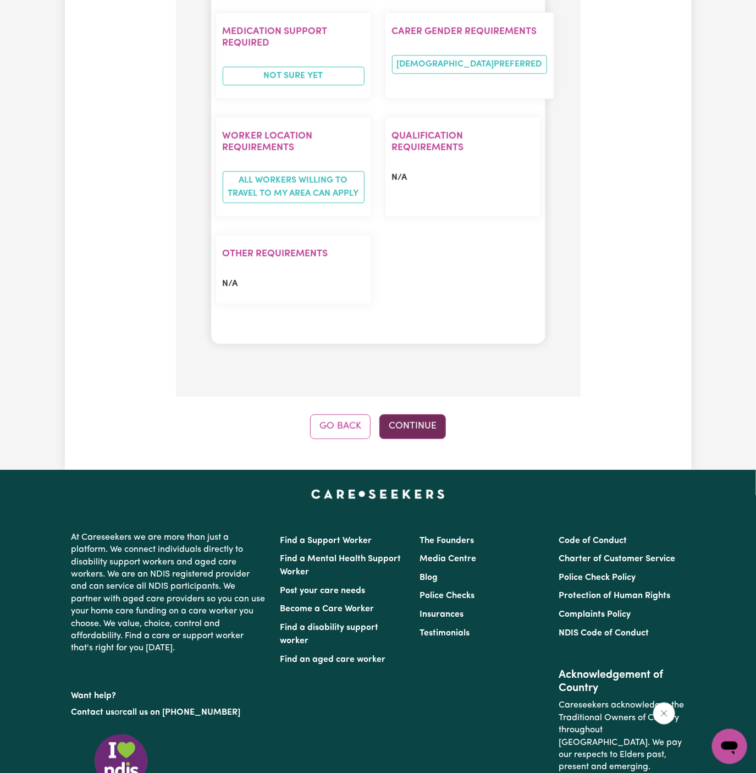
click at [415, 414] on button "Continue" at bounding box center [413, 426] width 67 height 24
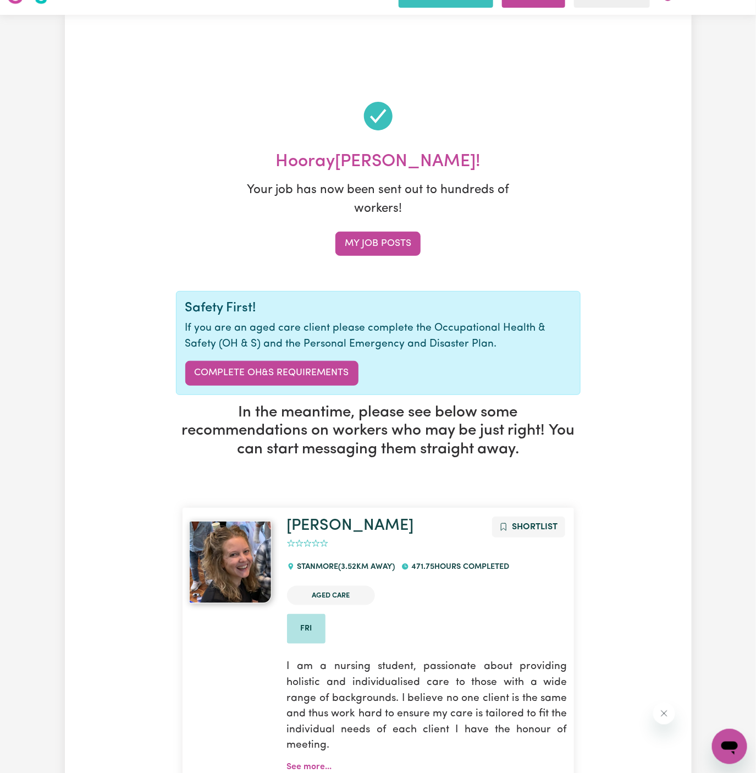
scroll to position [0, 0]
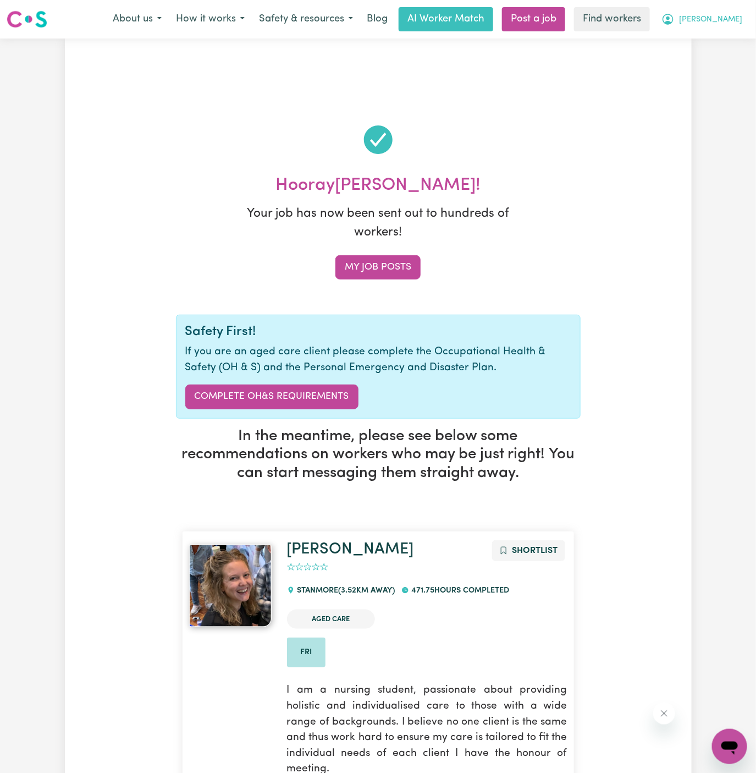
click at [732, 17] on span "[PERSON_NAME]" at bounding box center [710, 20] width 63 height 12
click at [726, 36] on link "My Dashboard" at bounding box center [705, 42] width 87 height 21
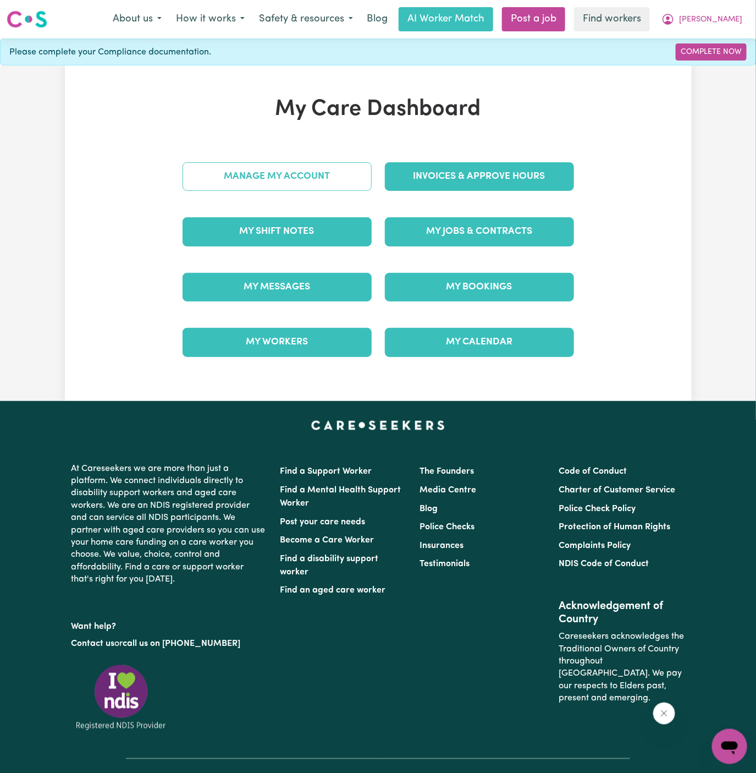
click at [314, 170] on link "Manage My Account" at bounding box center [277, 176] width 189 height 29
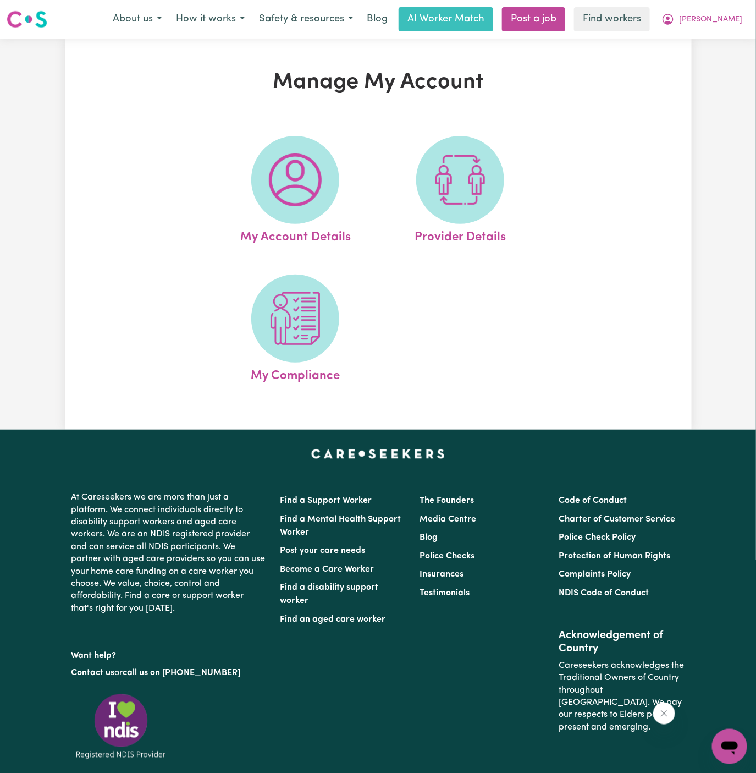
click at [314, 170] on img at bounding box center [295, 179] width 53 height 53
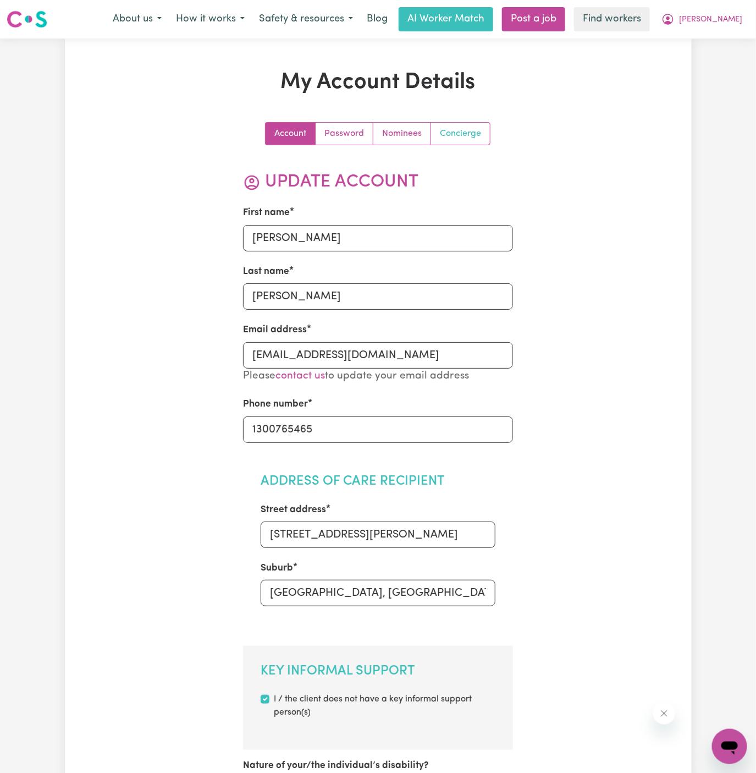
click at [453, 135] on link "Concierge" at bounding box center [460, 134] width 59 height 22
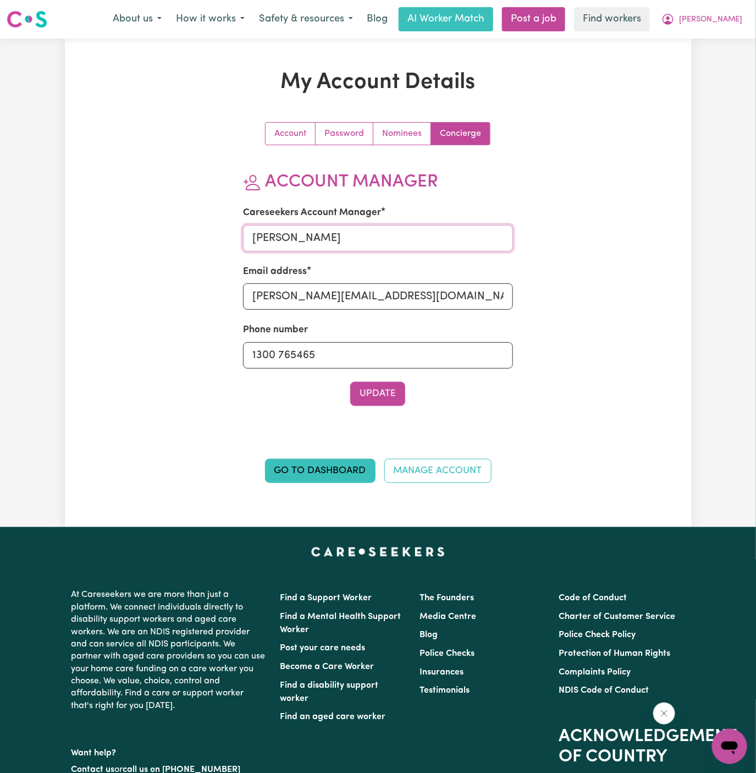
click at [479, 236] on input "Dyan" at bounding box center [378, 238] width 270 height 26
click at [408, 244] on input "a" at bounding box center [378, 238] width 270 height 26
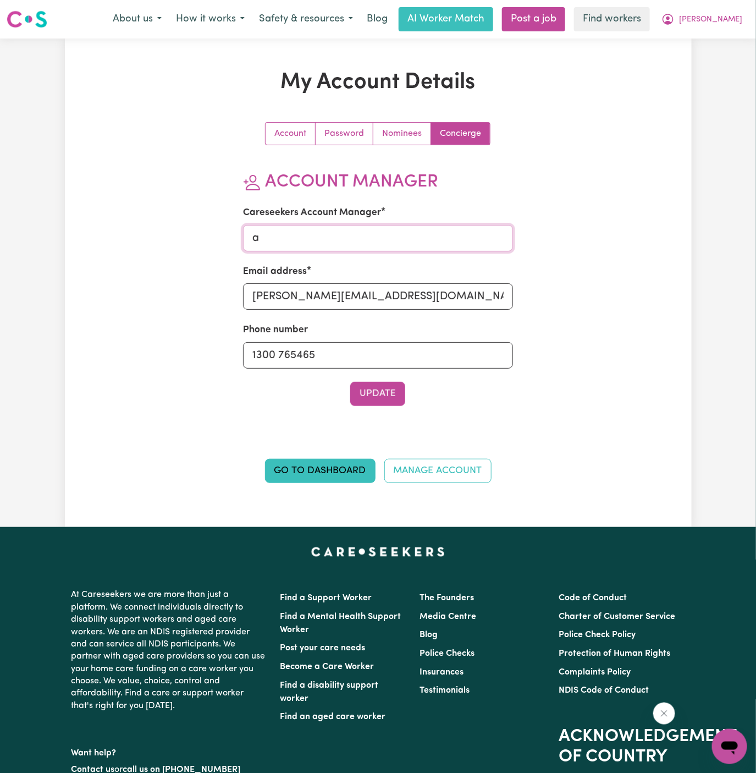
click at [408, 244] on input "a" at bounding box center [378, 238] width 270 height 26
type input "Annie"
click at [407, 301] on input "dyan@careseekers.com.au" at bounding box center [378, 296] width 270 height 26
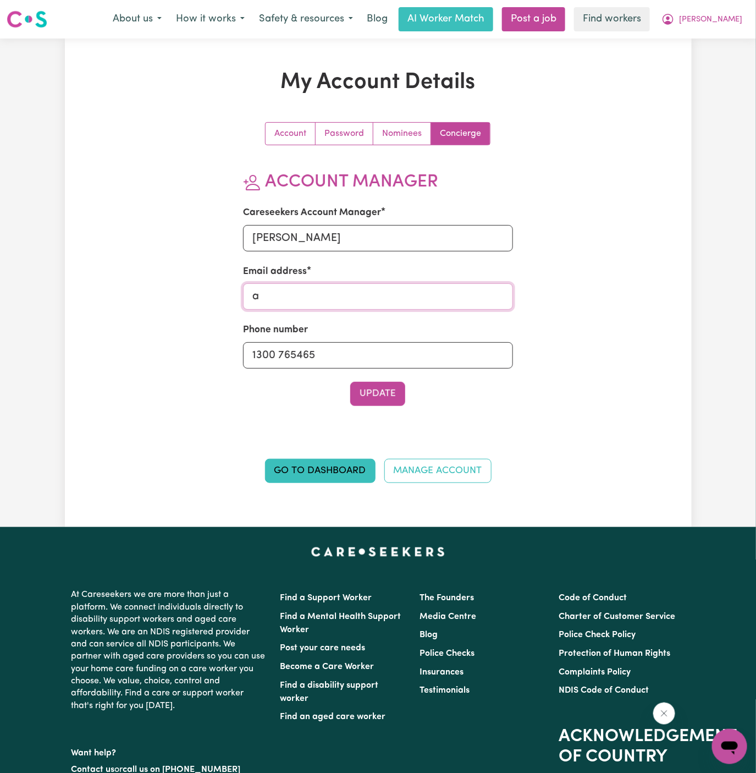
type input "annie@careseekers.com.au"
click at [376, 388] on button "Update" at bounding box center [377, 394] width 55 height 24
click at [737, 18] on span "[PERSON_NAME]" at bounding box center [710, 20] width 63 height 12
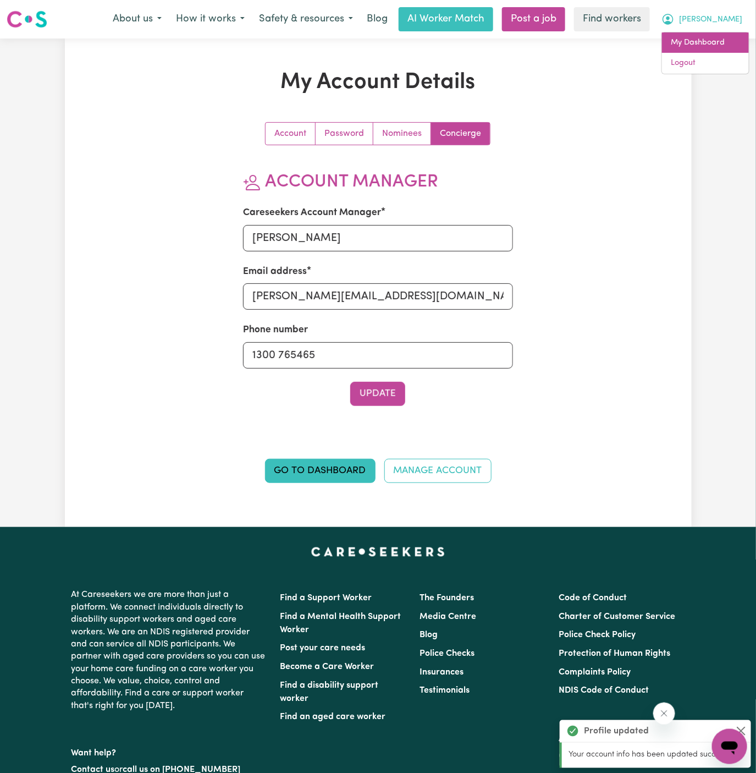
click at [732, 35] on link "My Dashboard" at bounding box center [705, 42] width 87 height 21
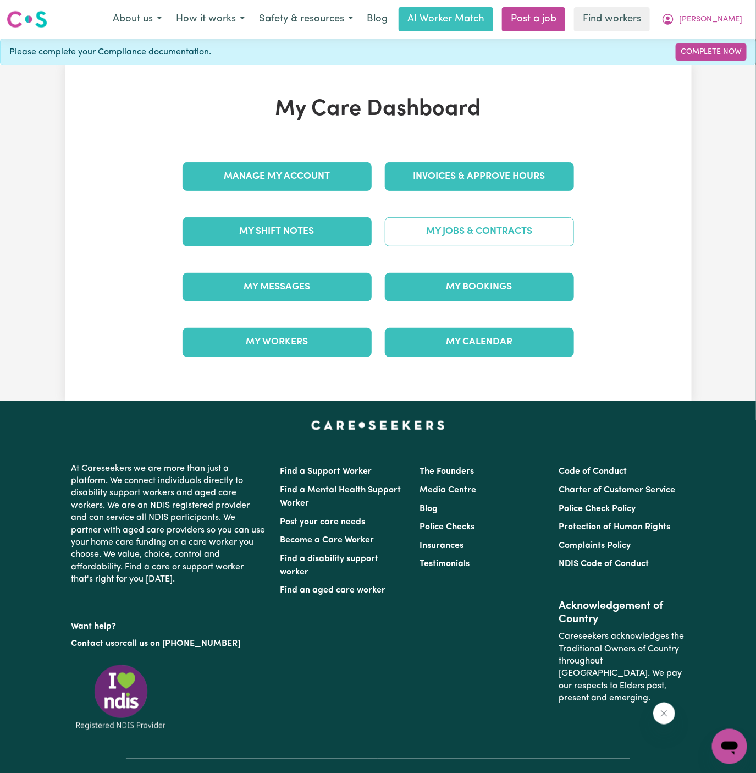
click at [519, 236] on link "My Jobs & Contracts" at bounding box center [479, 231] width 189 height 29
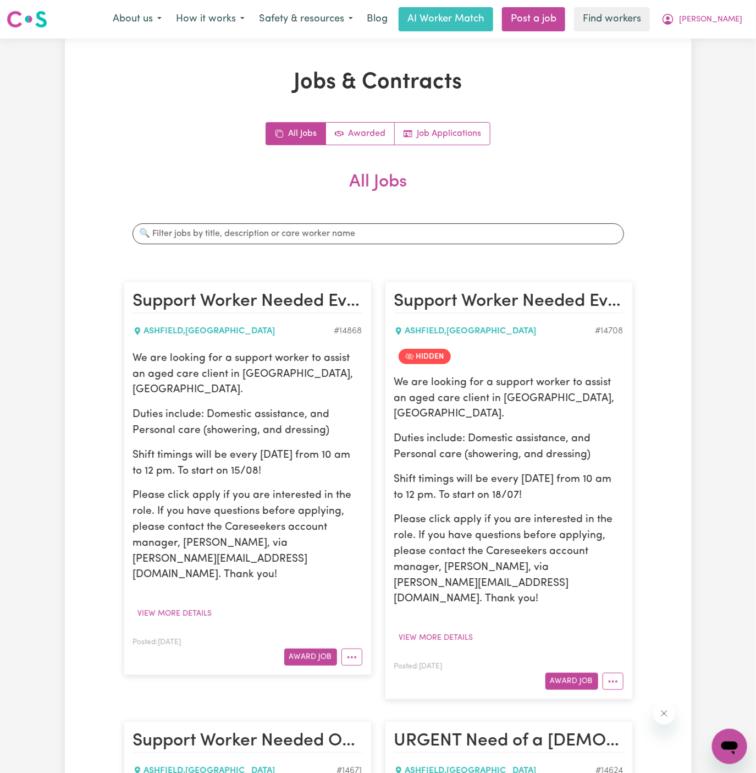
click at [289, 448] on p "Shift timings will be every Friday from 10 am to 12 pm. To start on 15/08!" at bounding box center [247, 464] width 229 height 32
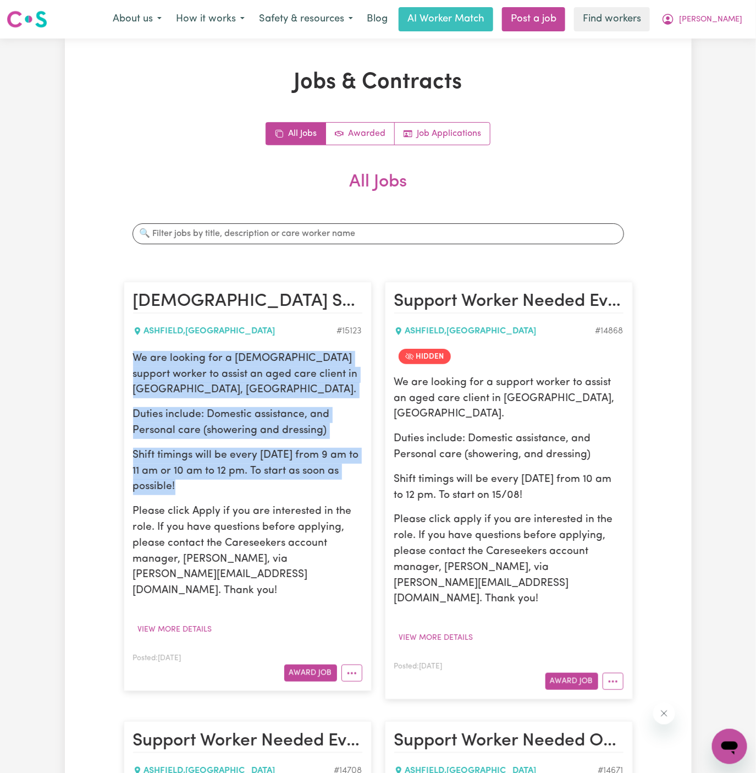
drag, startPoint x: 133, startPoint y: 360, endPoint x: 239, endPoint y: 477, distance: 158.1
click at [239, 477] on div "We are looking for a female support worker to assist an aged care client in Ash…" at bounding box center [247, 475] width 229 height 248
copy div "We are looking for a female support worker to assist an aged care client in Ash…"
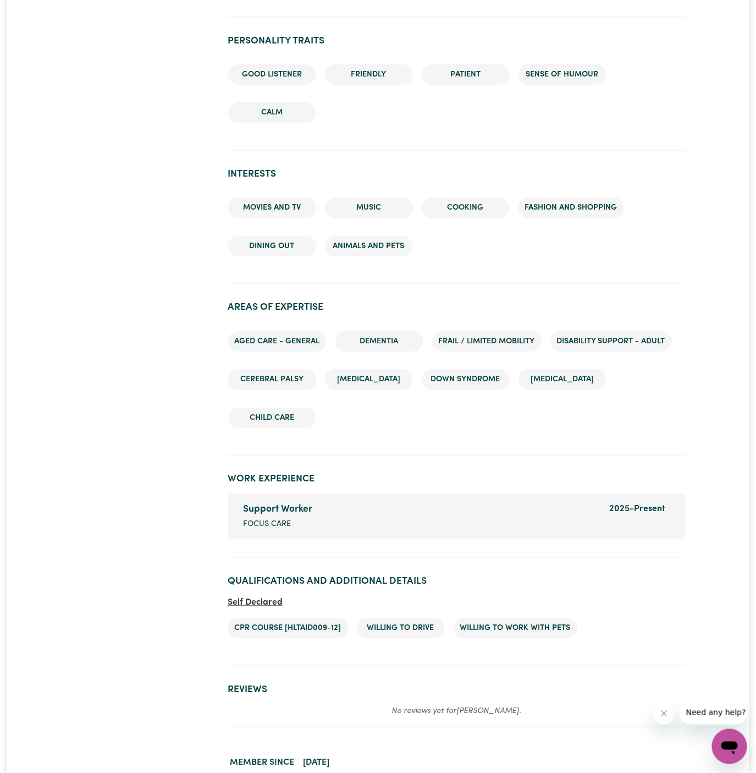
scroll to position [1642, 0]
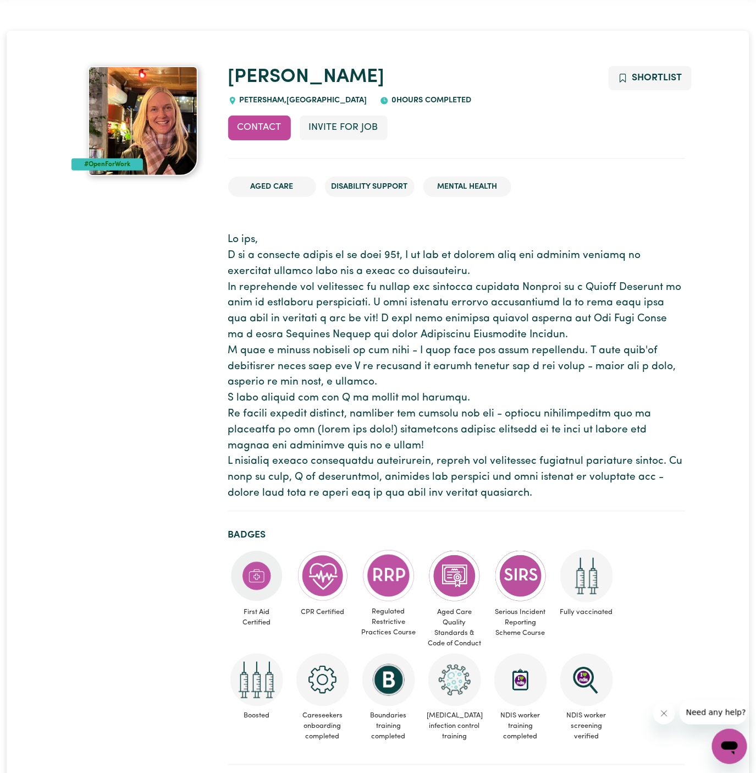
scroll to position [26, 0]
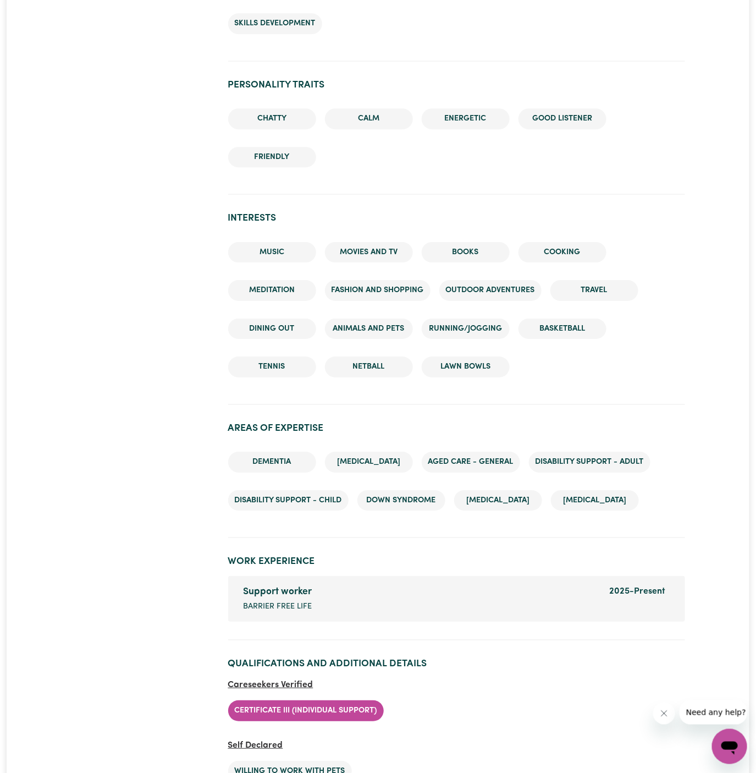
scroll to position [1153, 0]
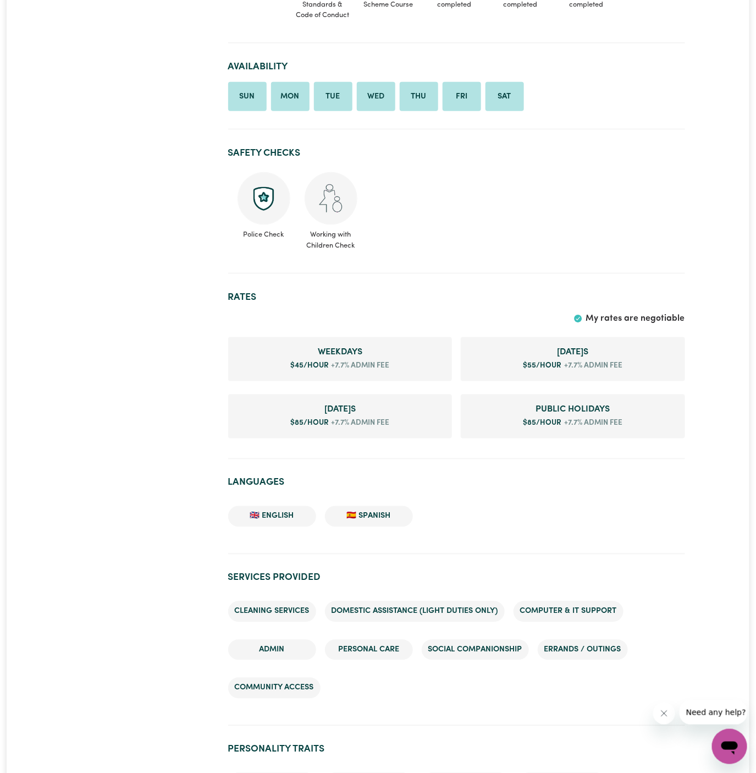
scroll to position [436, 0]
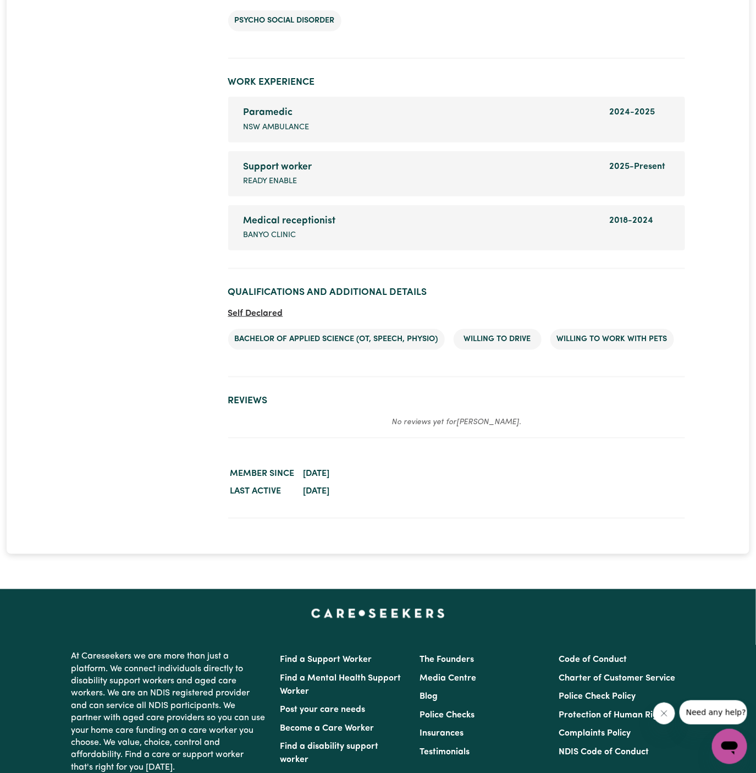
scroll to position [1743, 0]
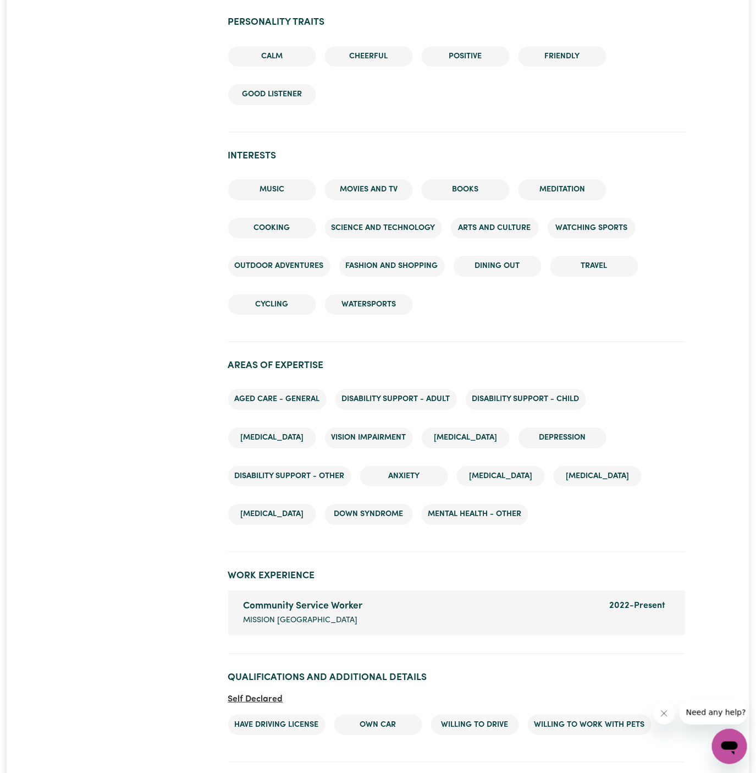
scroll to position [1268, 0]
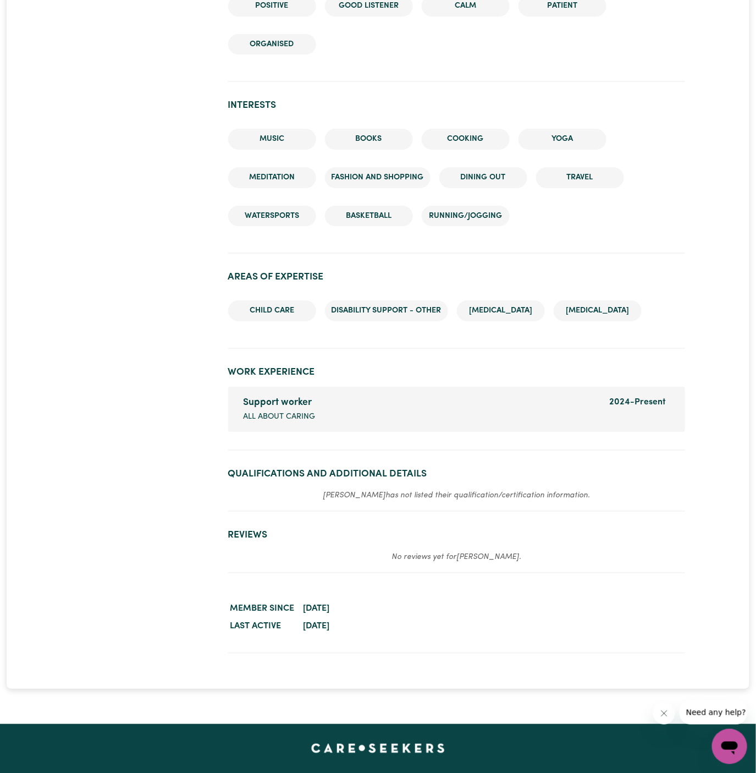
scroll to position [1291, 0]
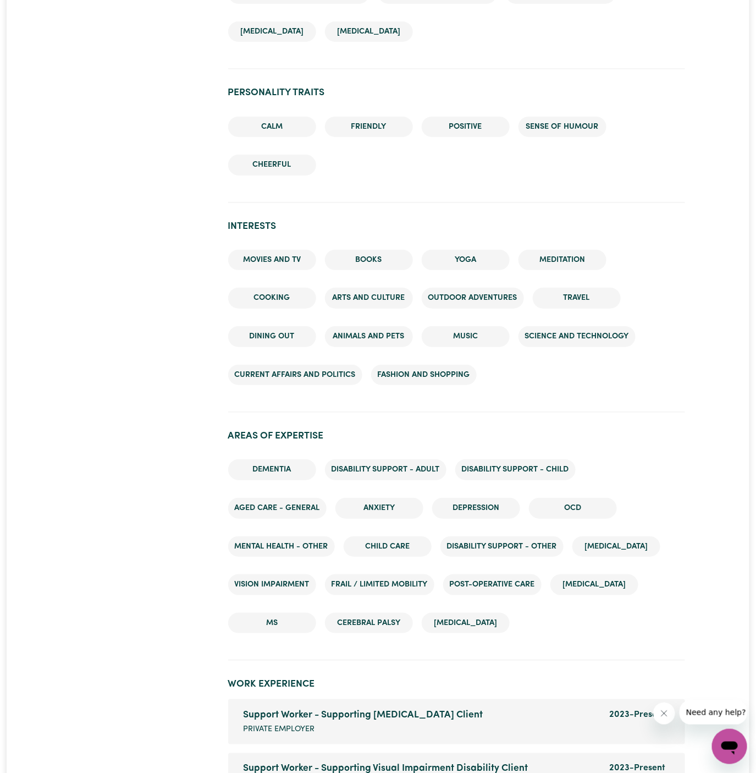
scroll to position [1523, 0]
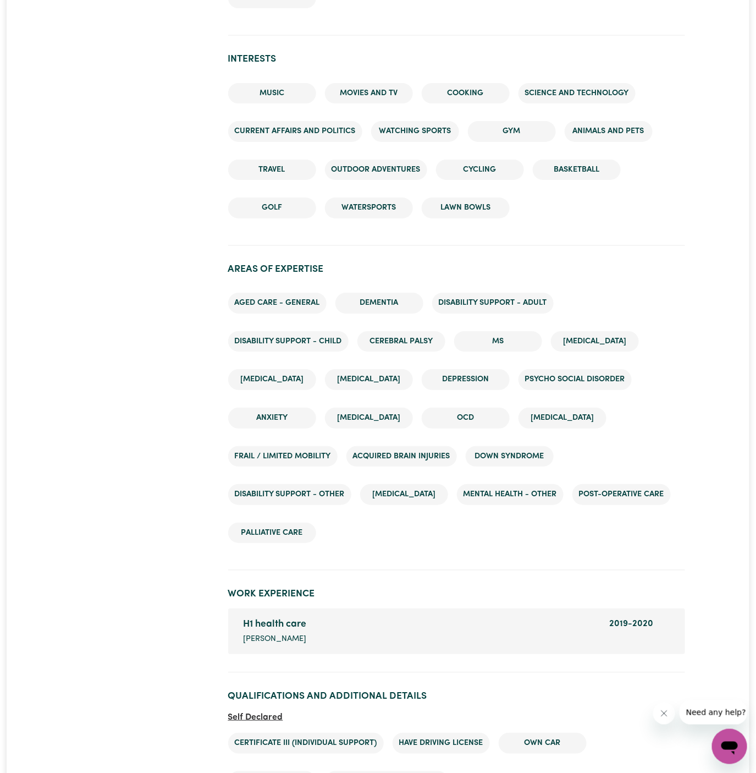
scroll to position [1435, 0]
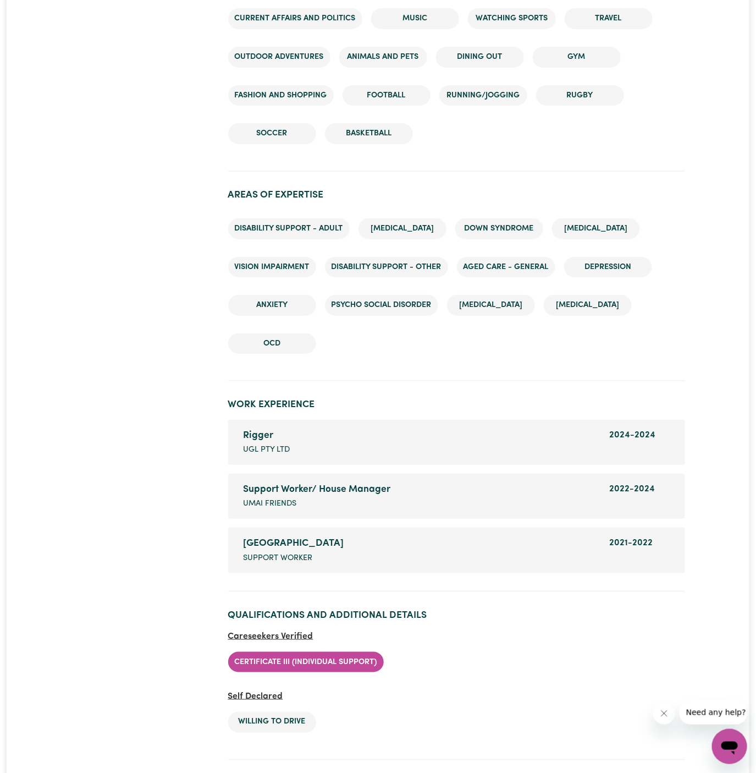
scroll to position [1662, 0]
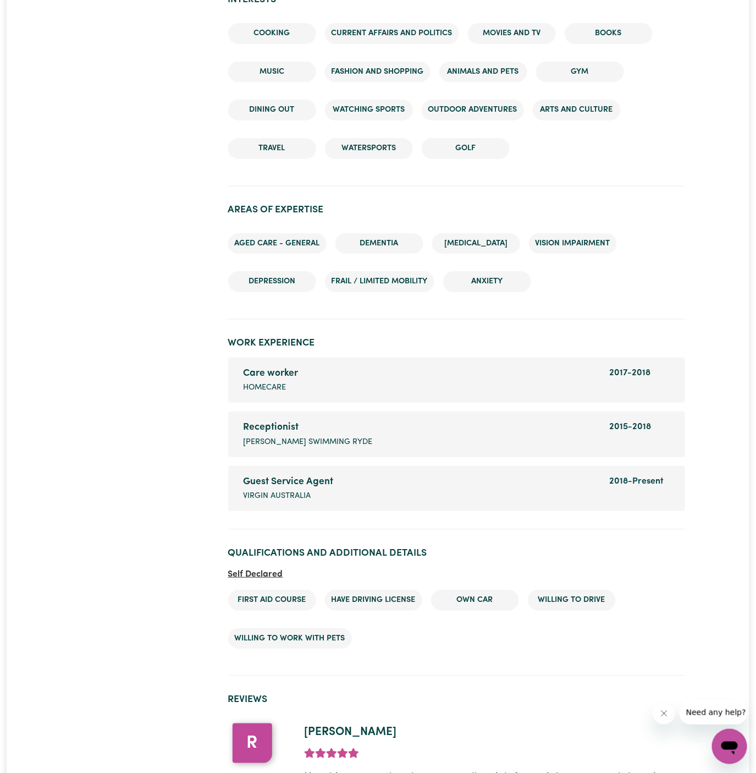
scroll to position [1403, 0]
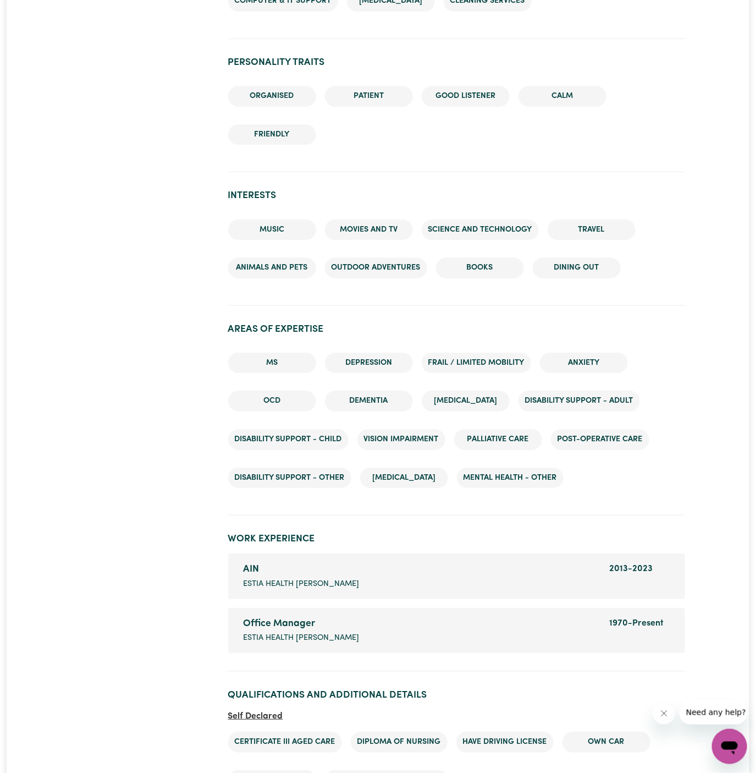
scroll to position [1182, 0]
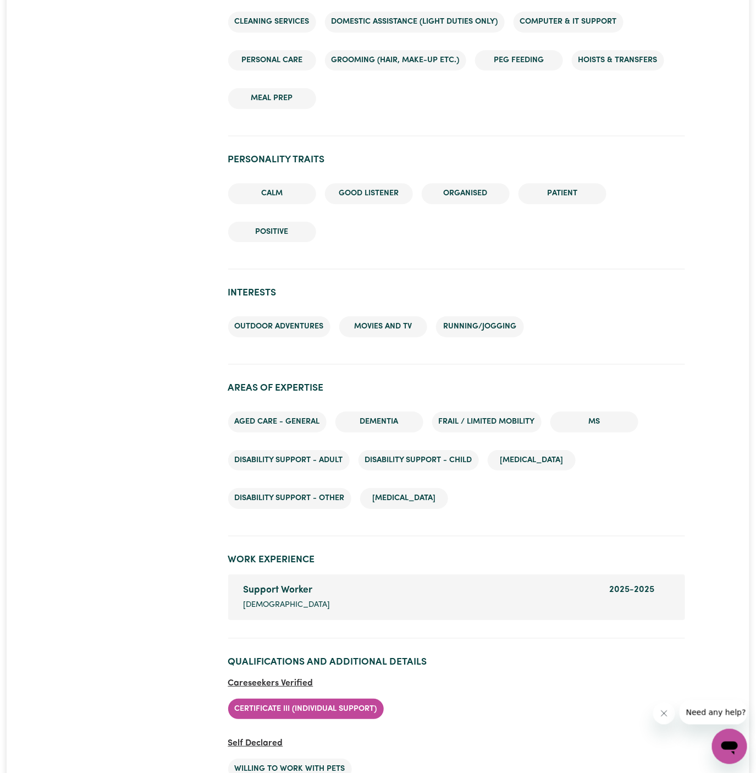
scroll to position [1106, 0]
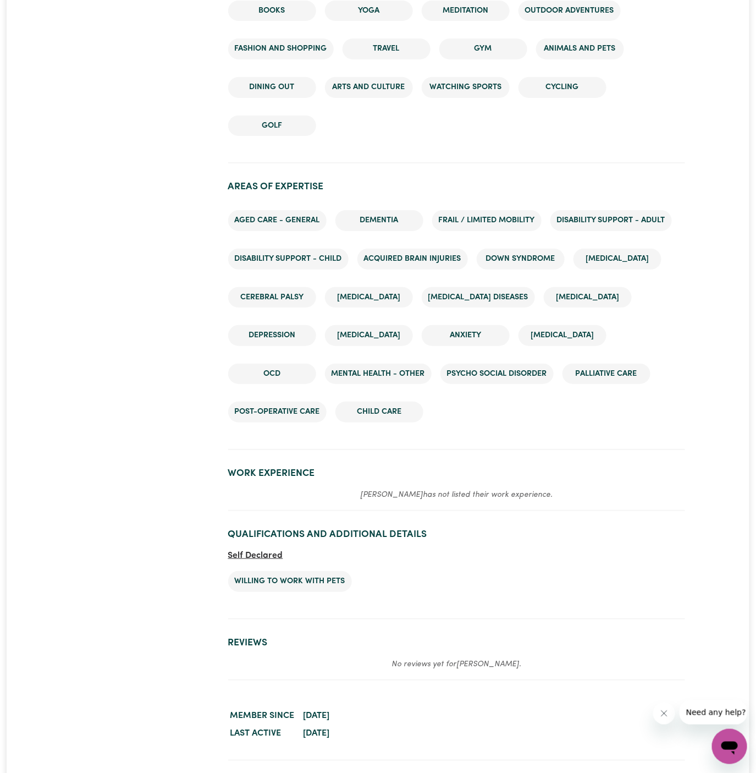
scroll to position [1446, 0]
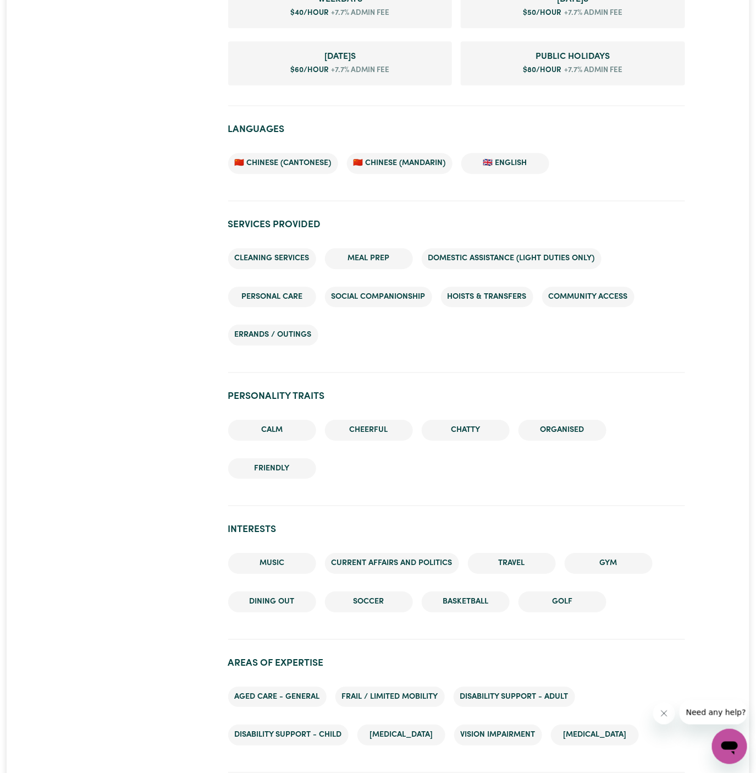
scroll to position [1151, 0]
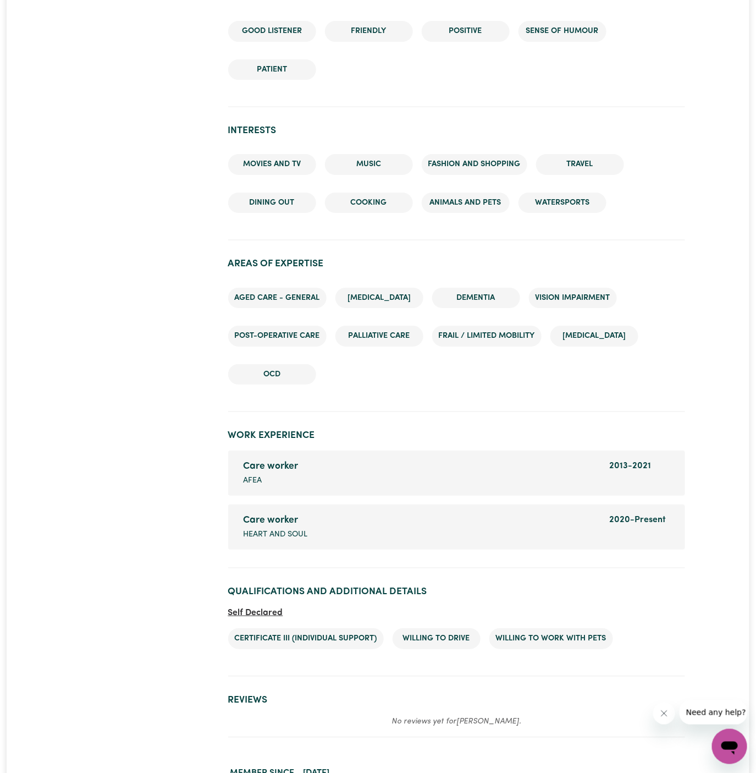
scroll to position [1425, 0]
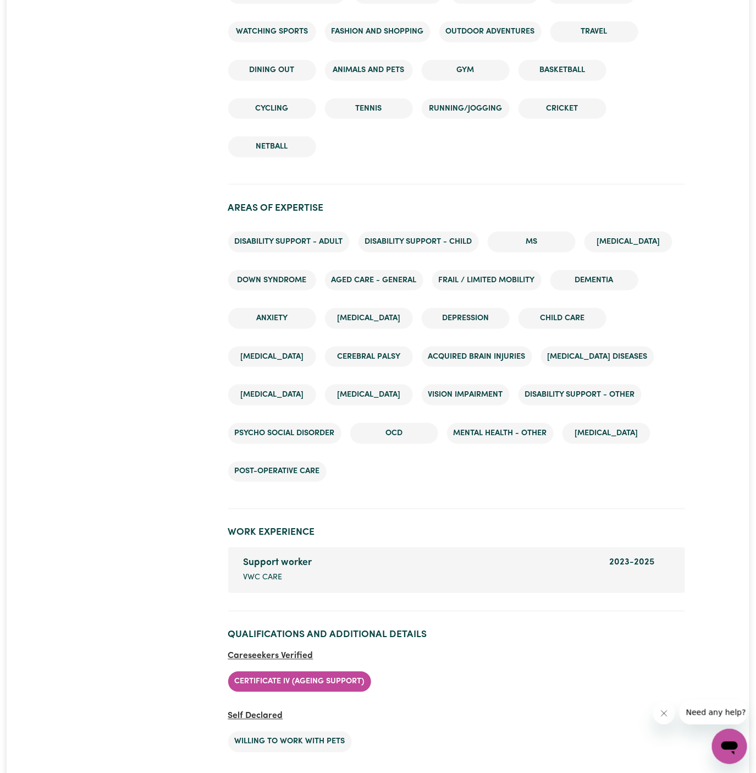
scroll to position [1913, 0]
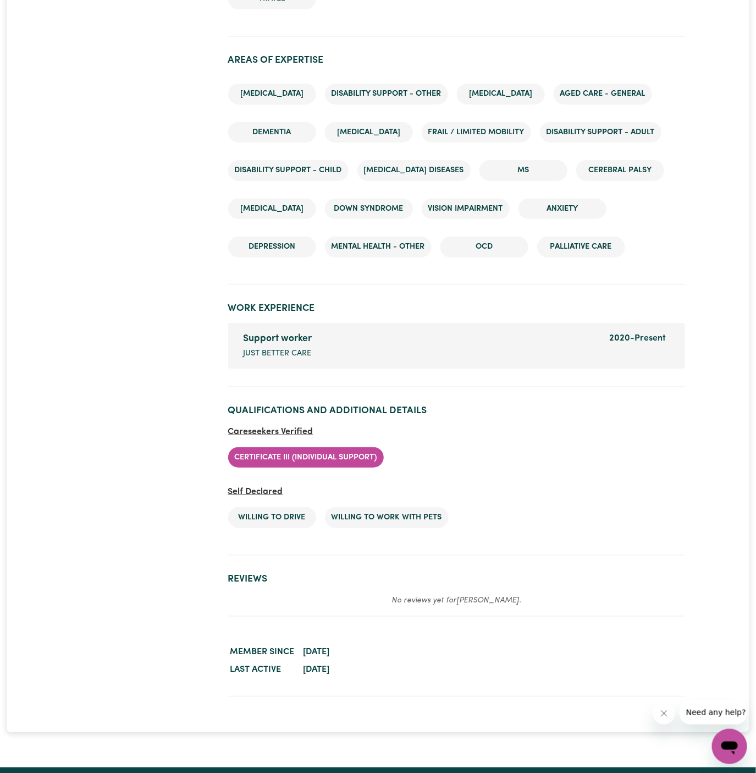
scroll to position [1521, 0]
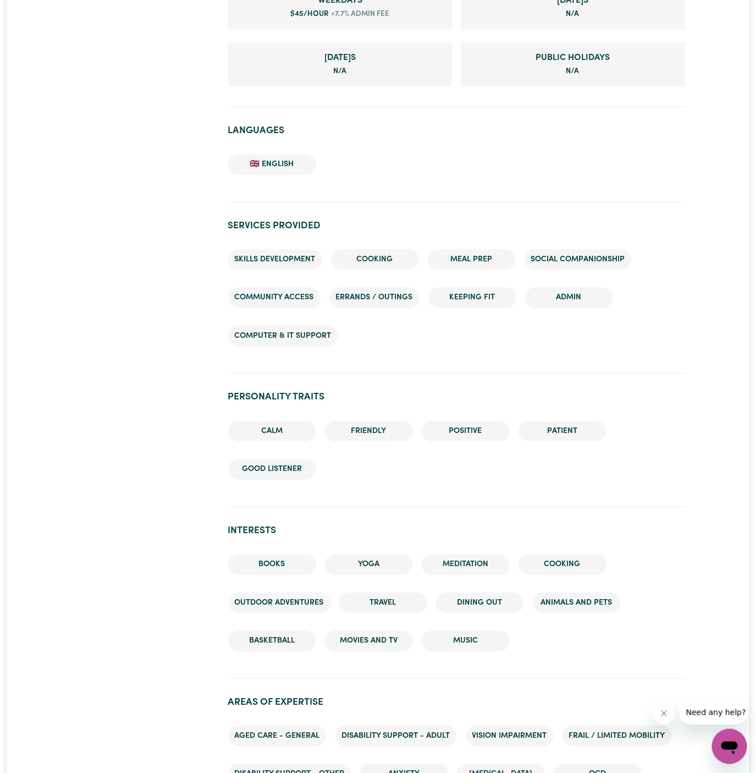
scroll to position [1074, 0]
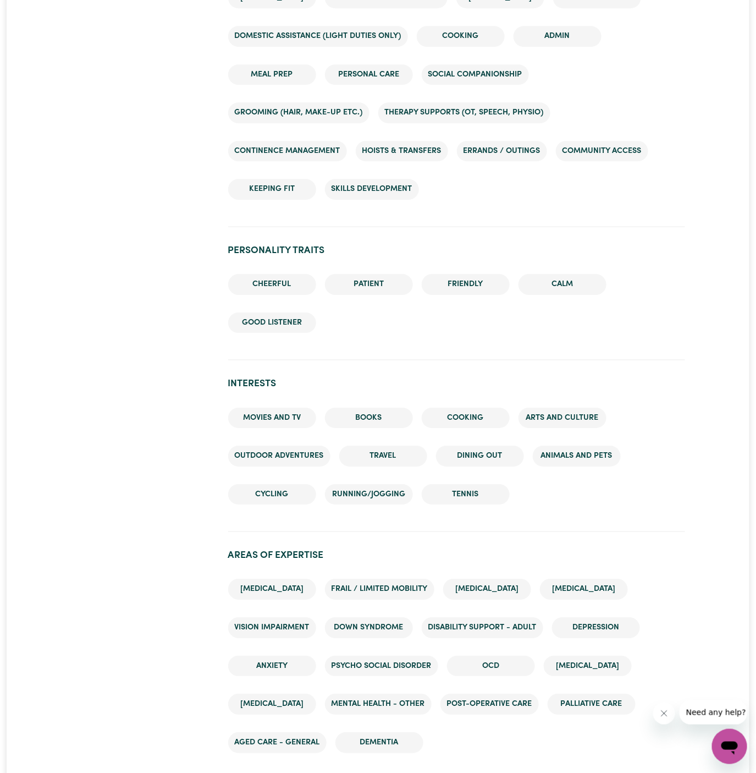
scroll to position [1079, 0]
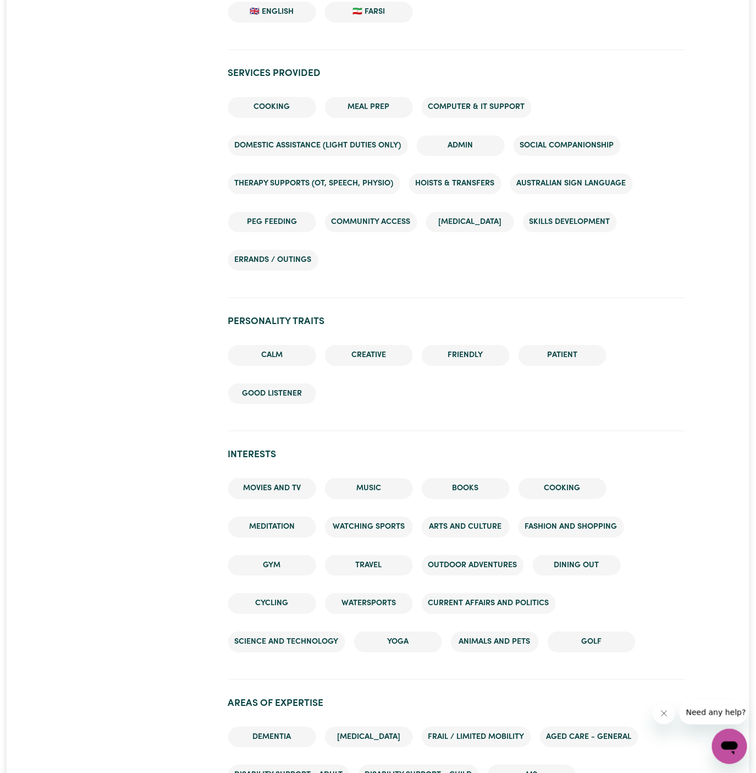
scroll to position [1487, 0]
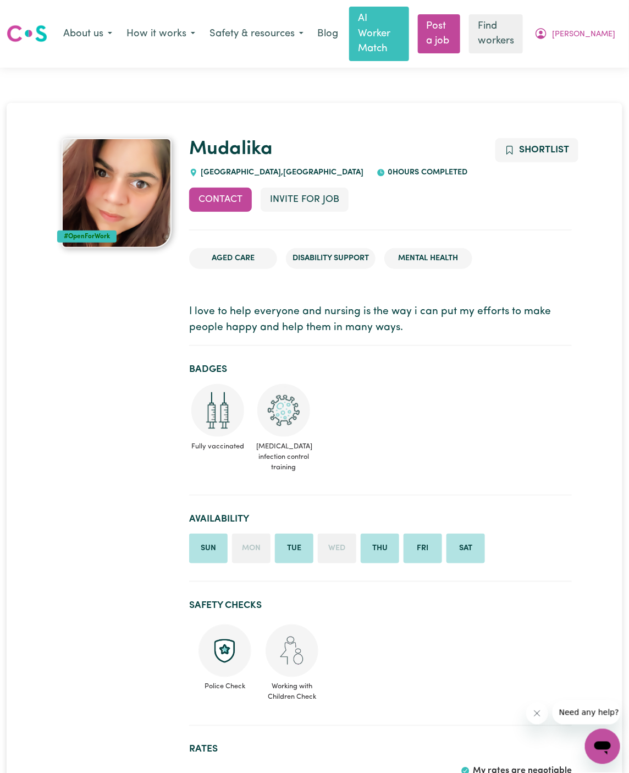
click at [274, 138] on h1 "Mudalika" at bounding box center [380, 149] width 383 height 23
copy link "Mudalika"
